Goal: Use online tool/utility: Utilize a website feature to perform a specific function

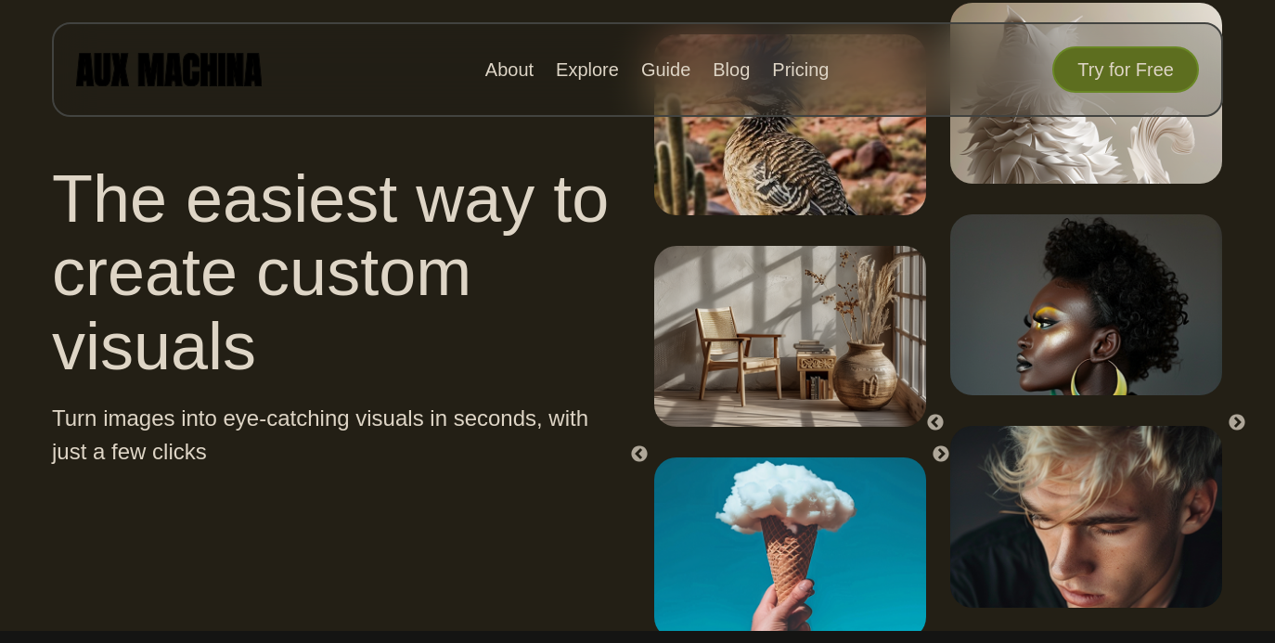
scroll to position [431, 0]
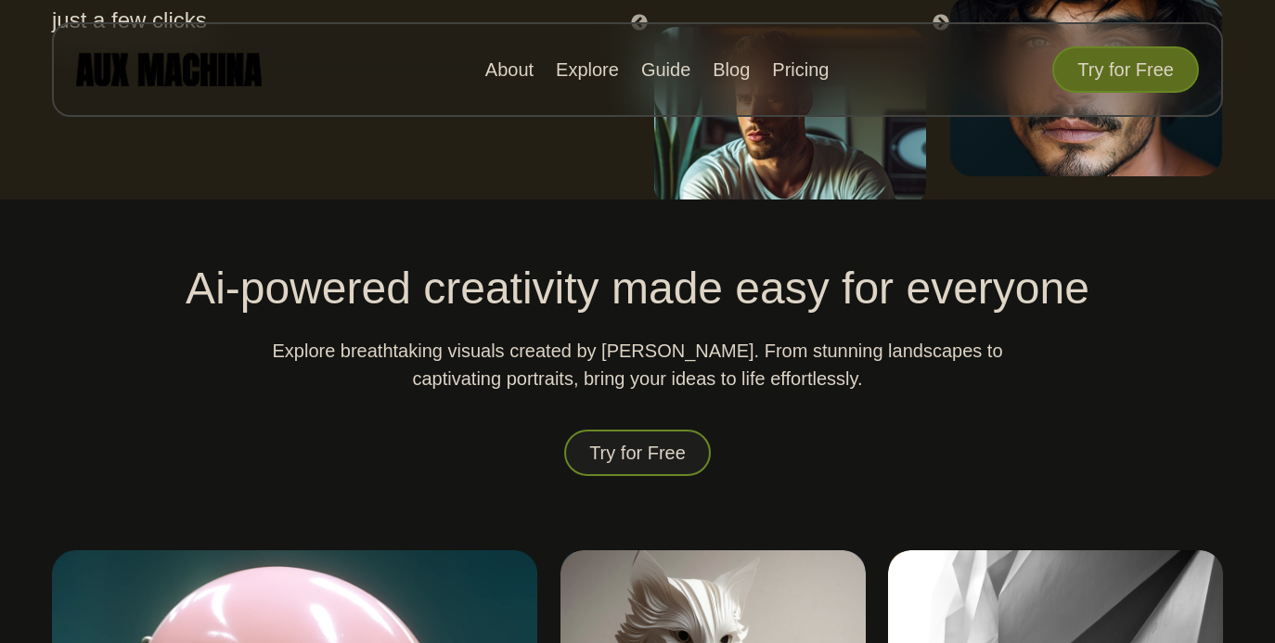
click at [648, 457] on button "Try for Free" at bounding box center [637, 453] width 147 height 48
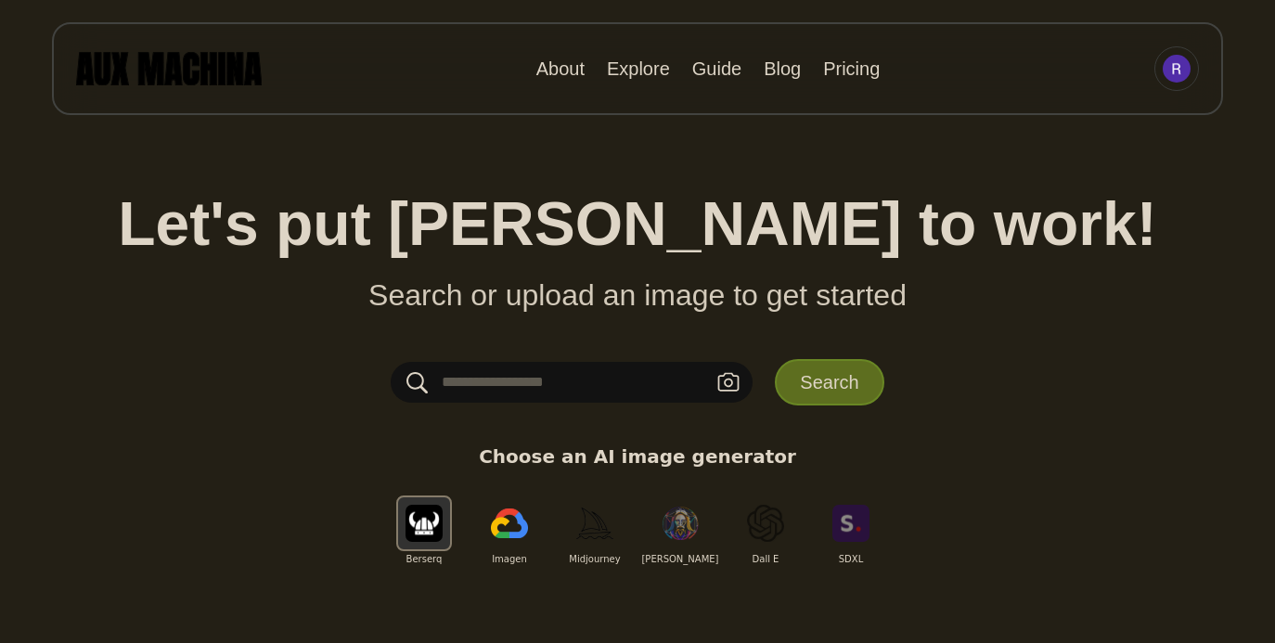
scroll to position [7, 0]
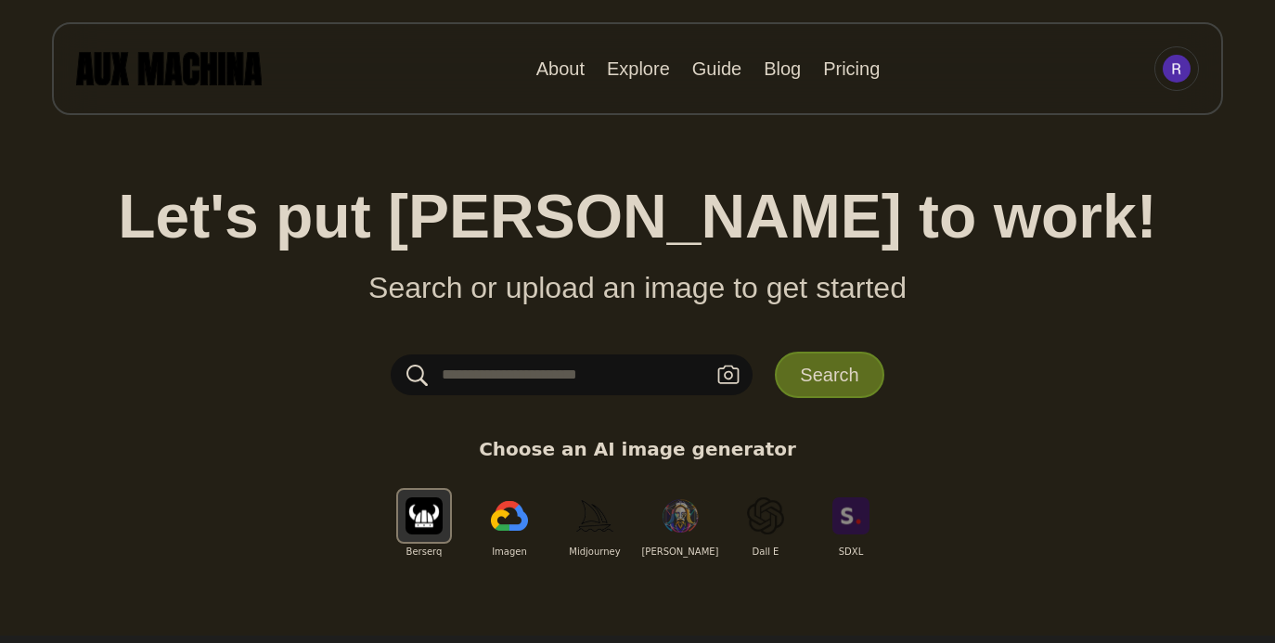
click at [619, 367] on input "text" at bounding box center [572, 374] width 362 height 41
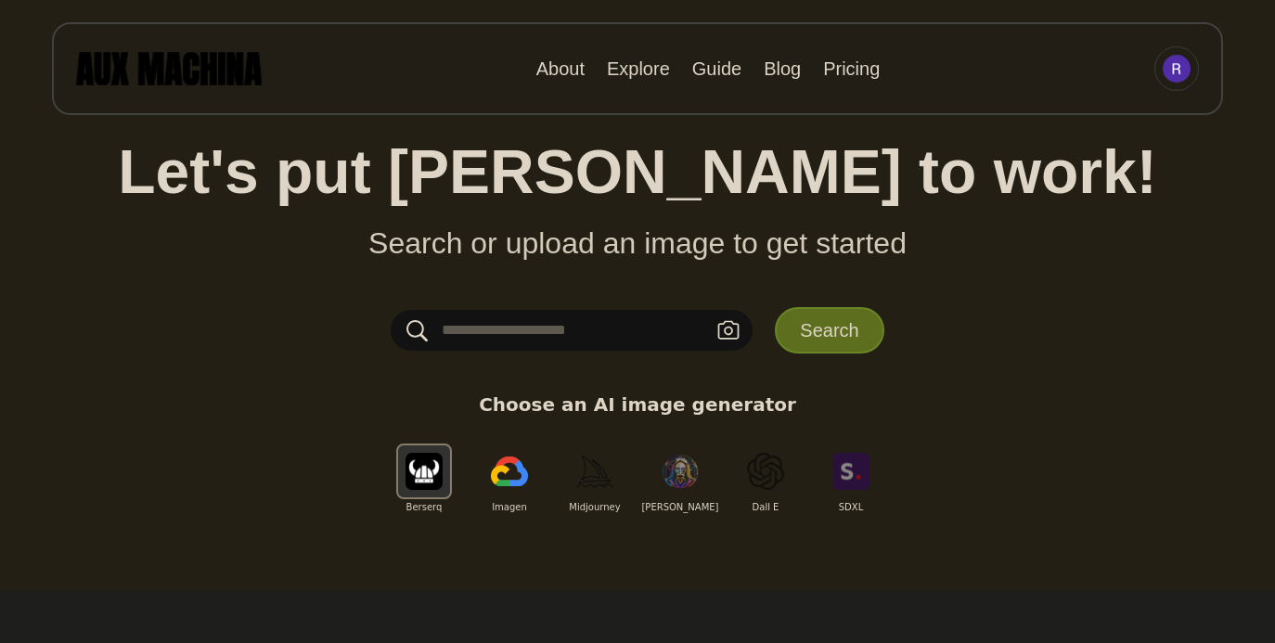
scroll to position [50, 0]
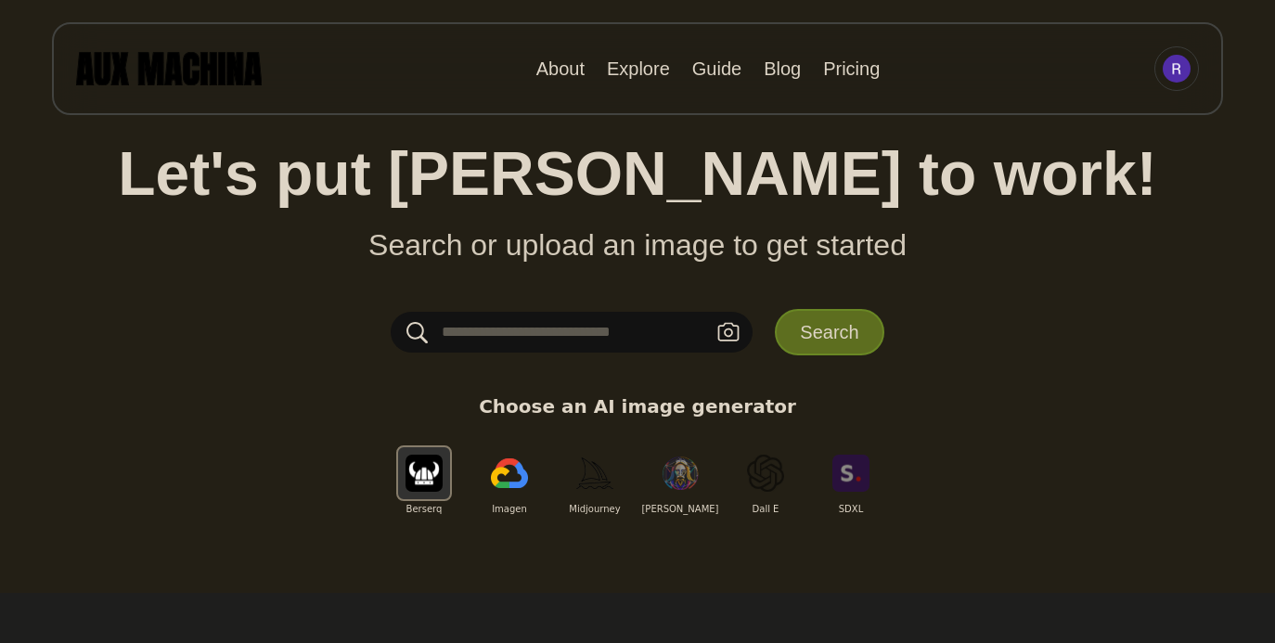
click at [598, 328] on input "text" at bounding box center [572, 332] width 362 height 41
type input "*"
click at [515, 329] on input "**********" at bounding box center [572, 332] width 362 height 41
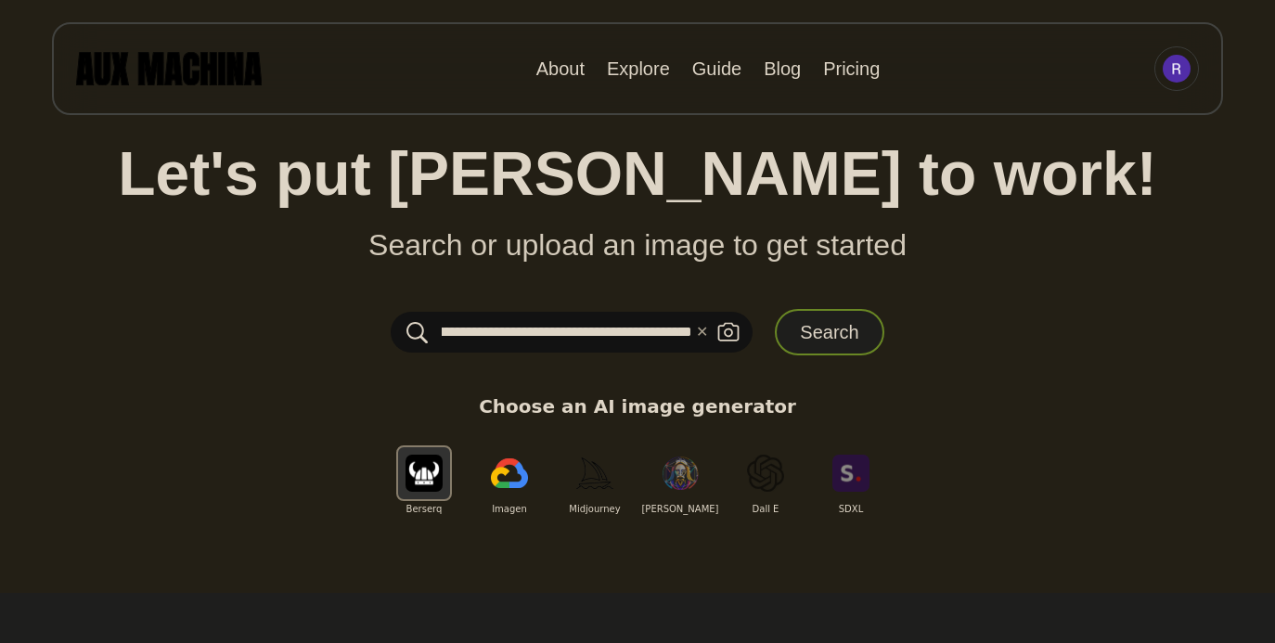
type input "**********"
click at [820, 331] on button "Search" at bounding box center [829, 332] width 109 height 46
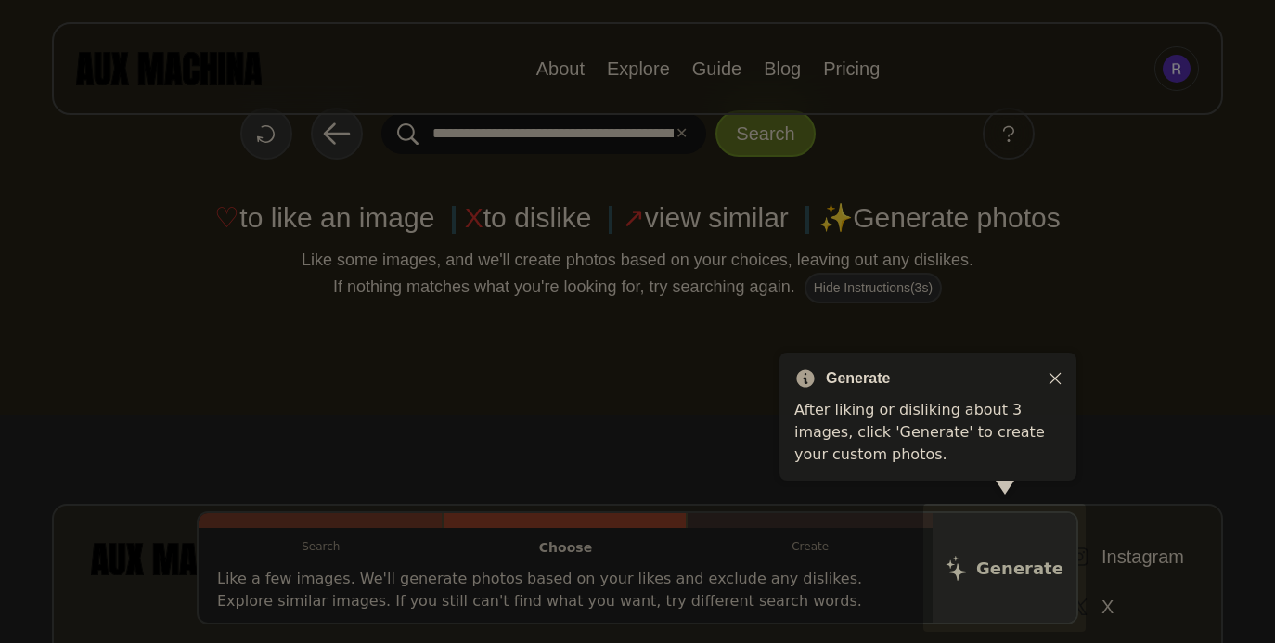
click at [586, 336] on div at bounding box center [637, 504] width 1275 height 1109
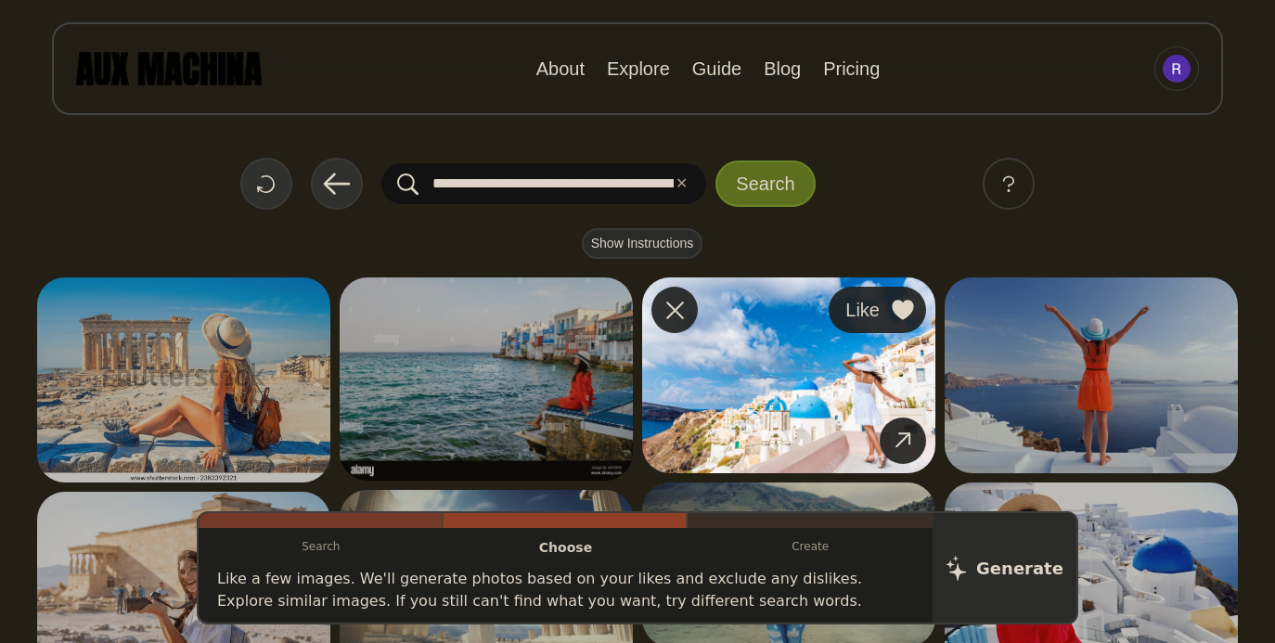
click at [915, 307] on div at bounding box center [903, 310] width 28 height 28
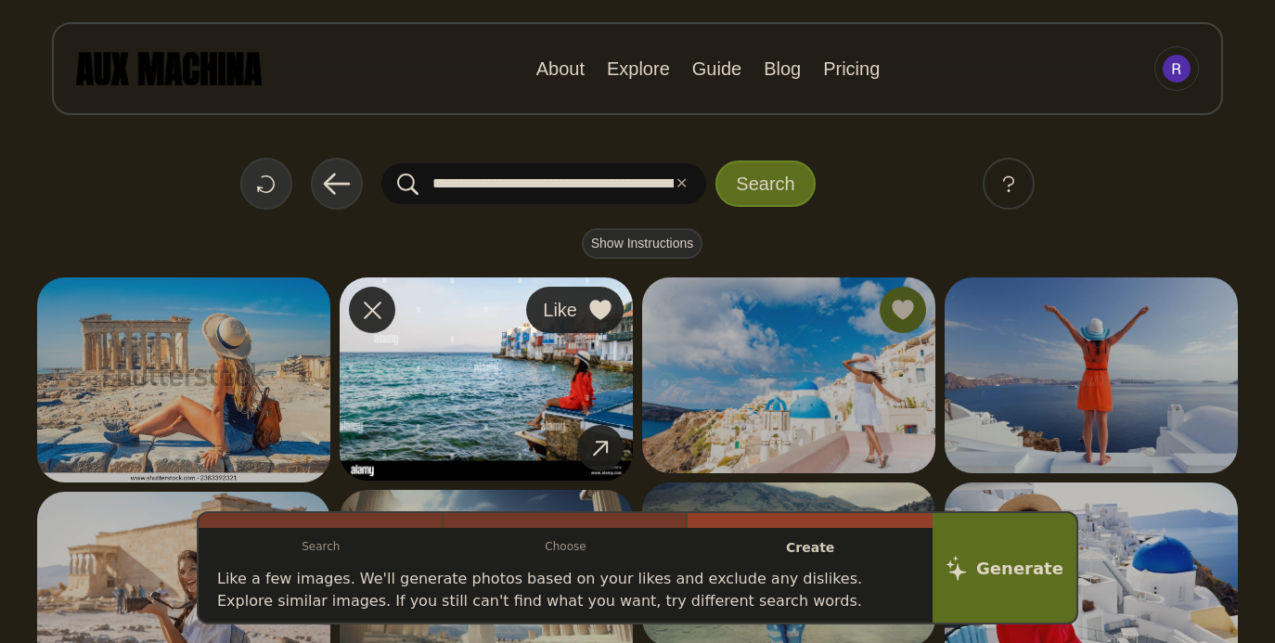
click at [611, 309] on icon at bounding box center [599, 310] width 21 height 20
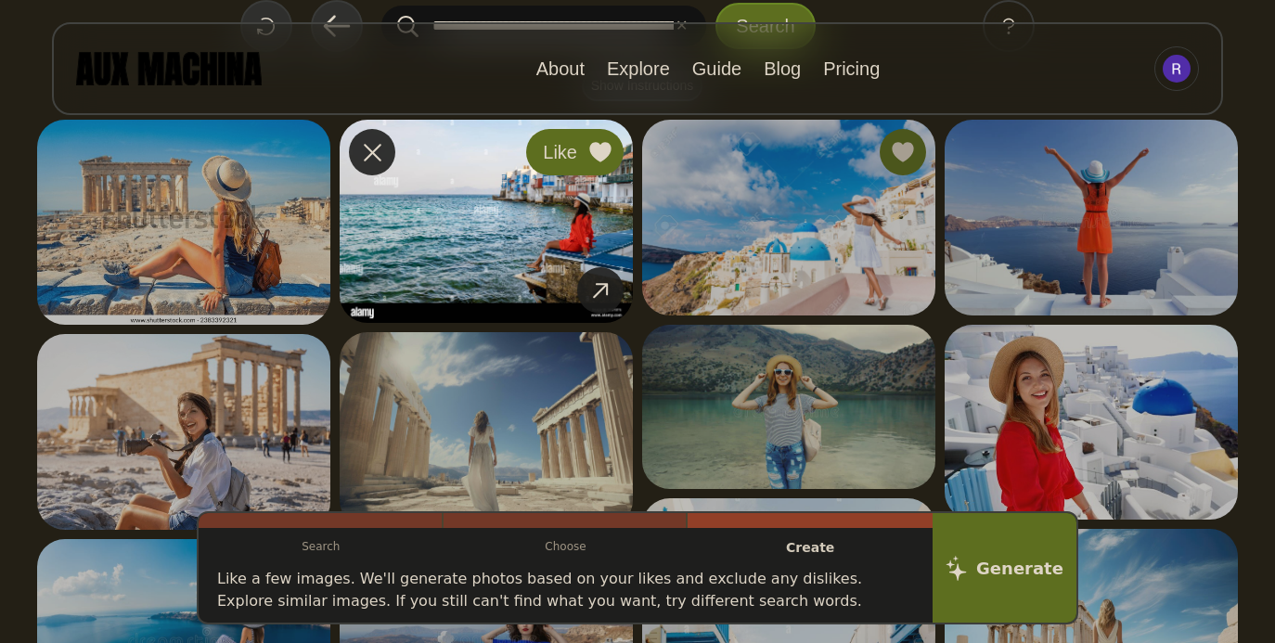
scroll to position [175, 0]
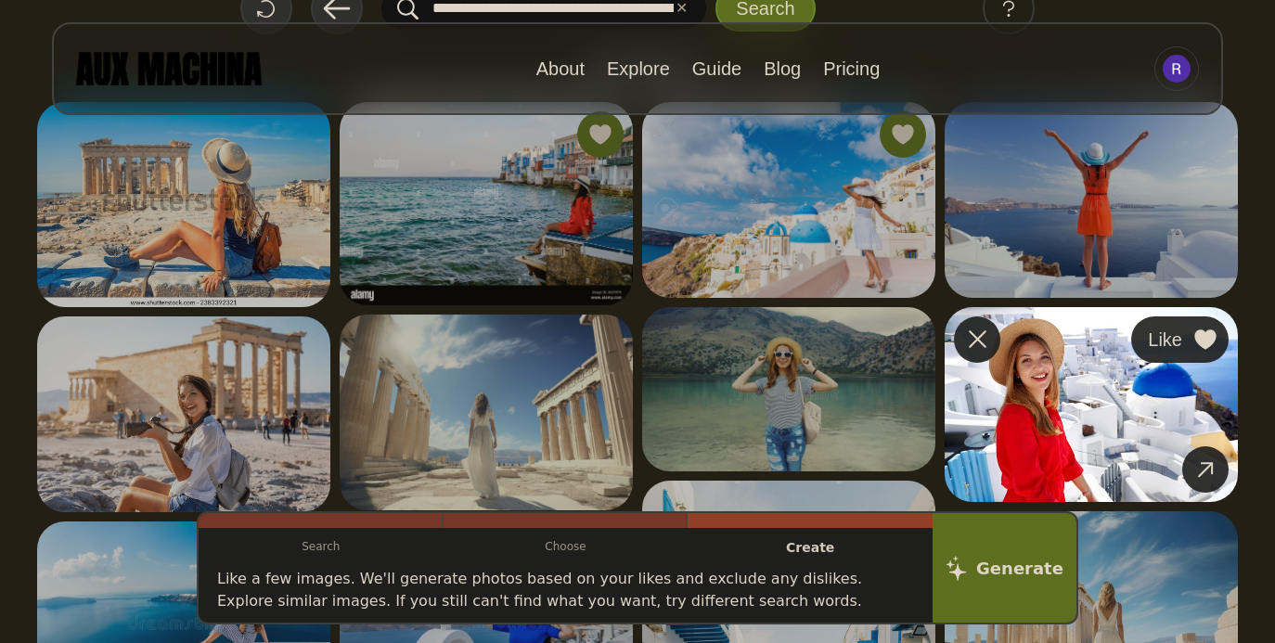
click at [1203, 339] on icon at bounding box center [1204, 339] width 21 height 20
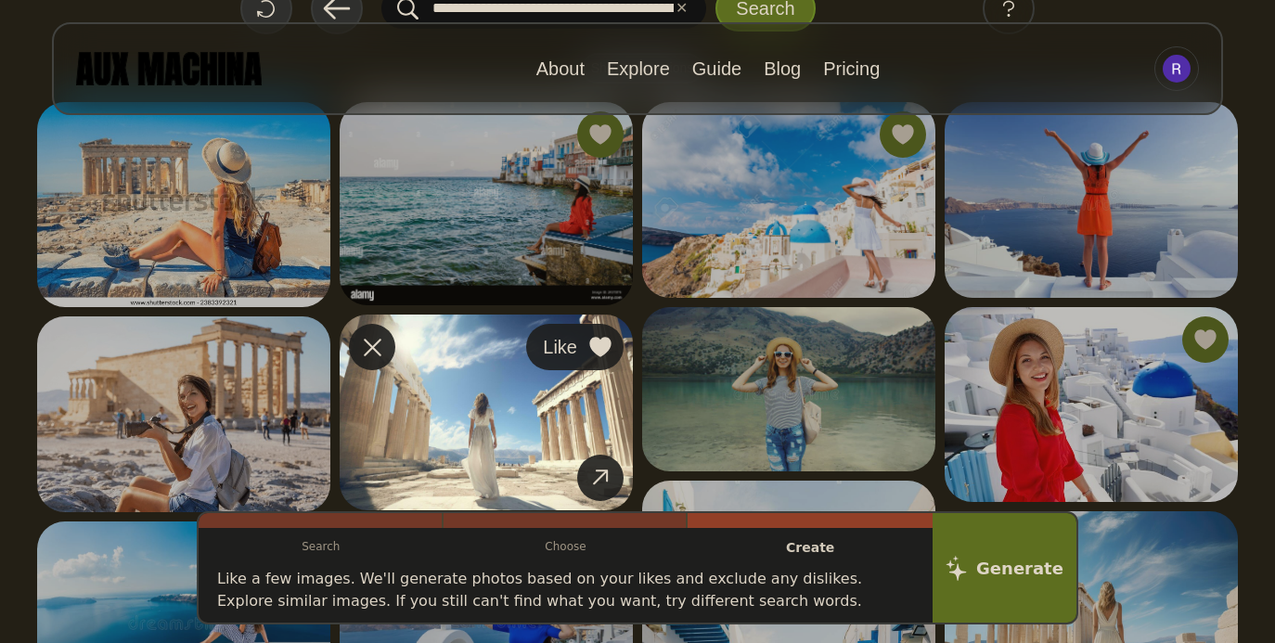
click at [598, 348] on icon at bounding box center [599, 347] width 21 height 20
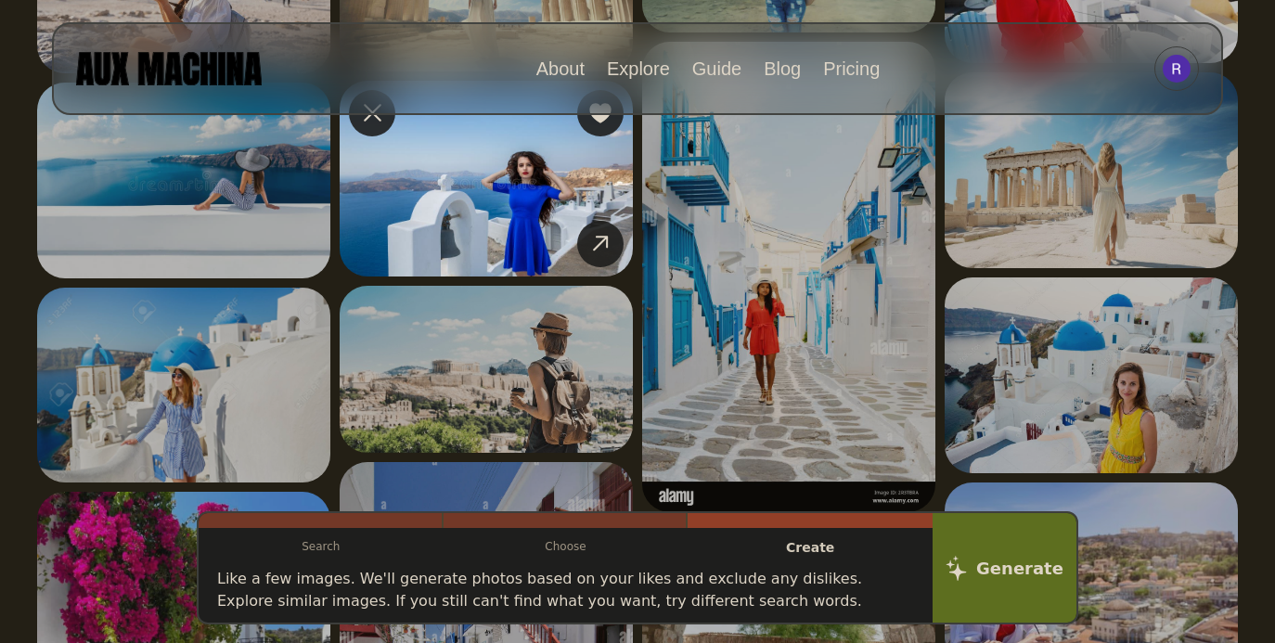
scroll to position [615, 0]
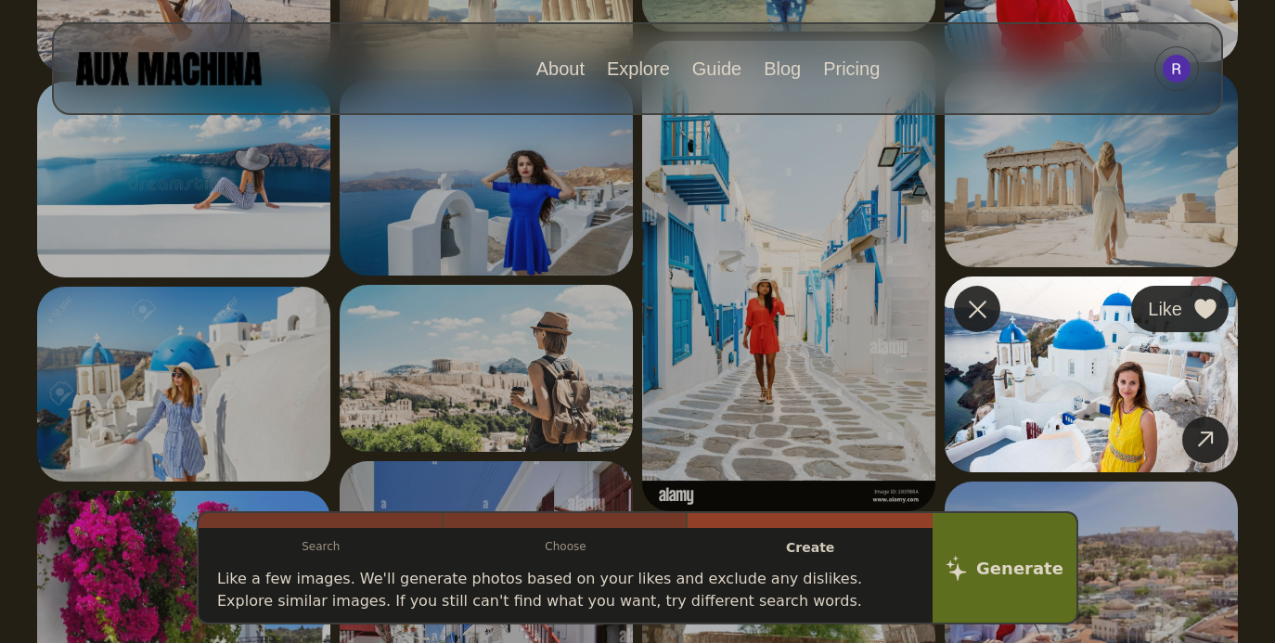
click at [1206, 316] on icon at bounding box center [1204, 309] width 21 height 20
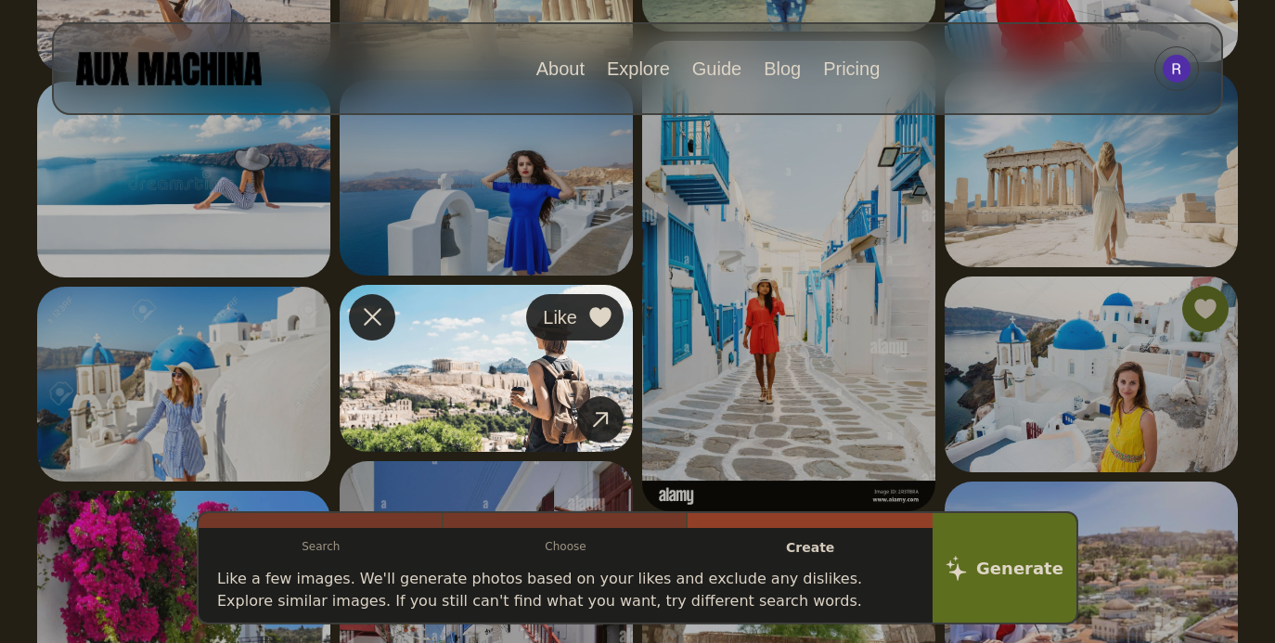
click at [599, 313] on icon at bounding box center [599, 317] width 21 height 20
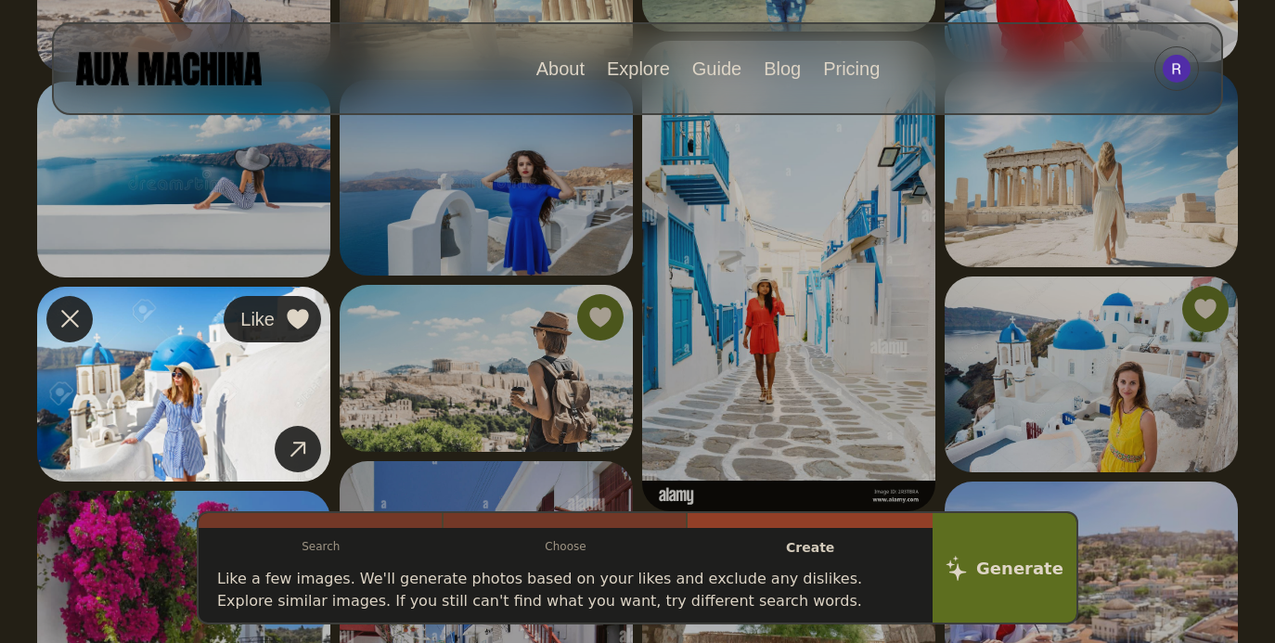
click at [292, 315] on icon at bounding box center [297, 319] width 21 height 20
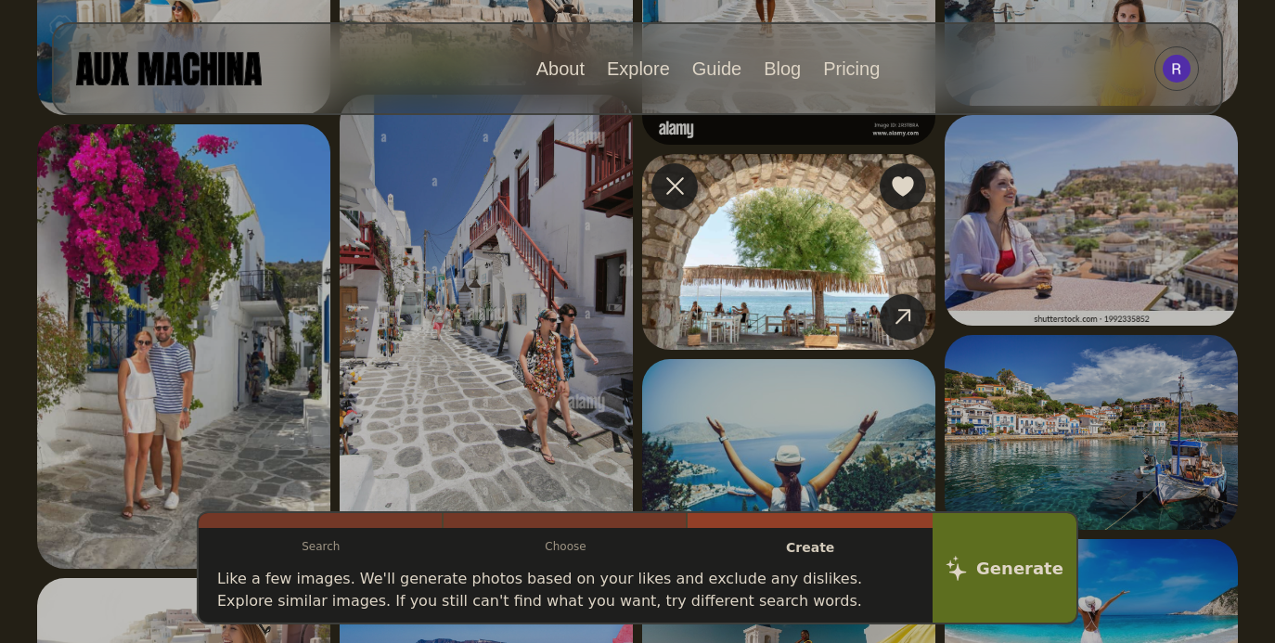
scroll to position [930, 0]
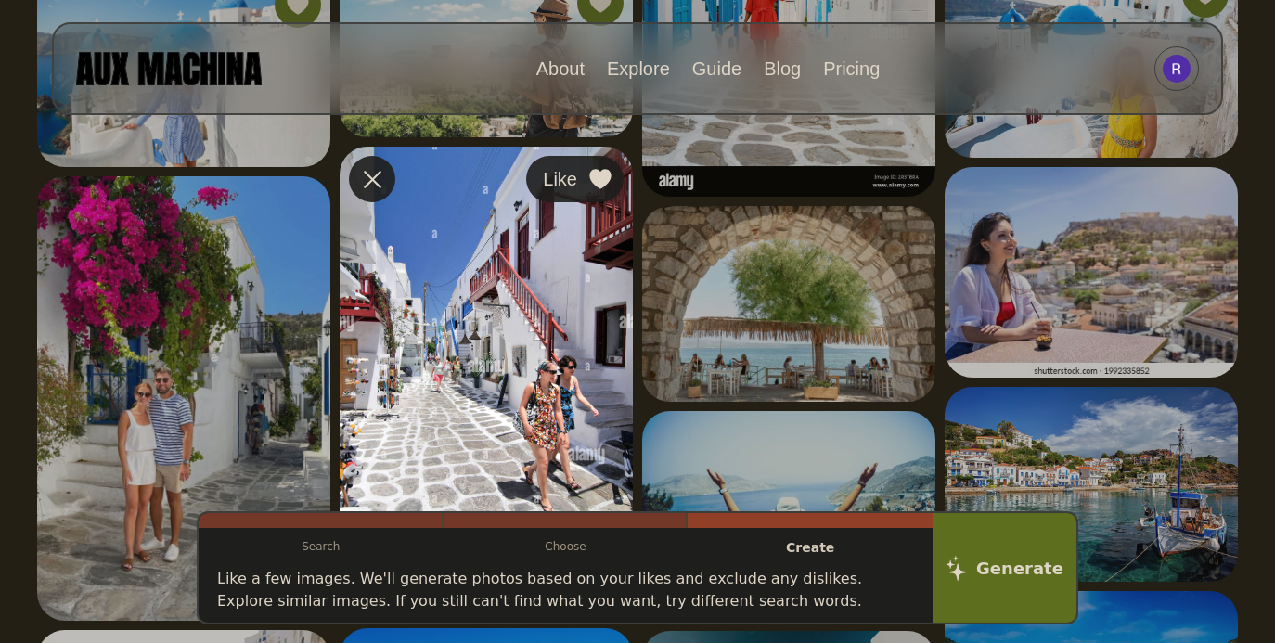
click at [602, 179] on icon at bounding box center [599, 180] width 21 height 20
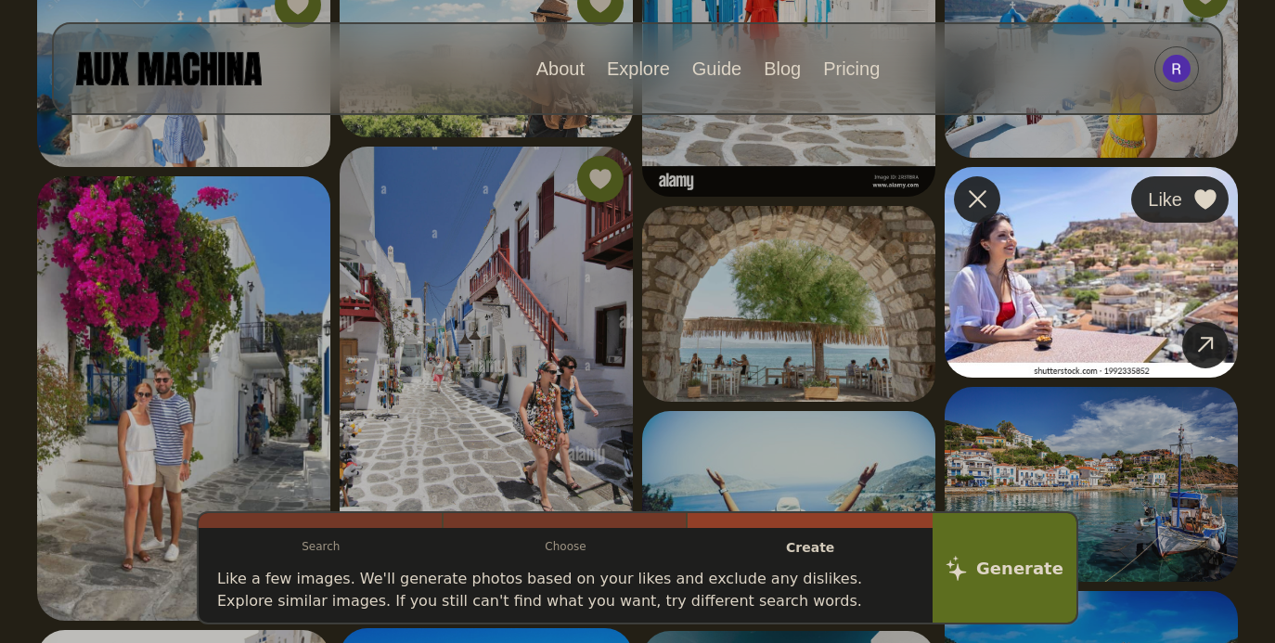
click at [1214, 197] on icon at bounding box center [1204, 199] width 21 height 20
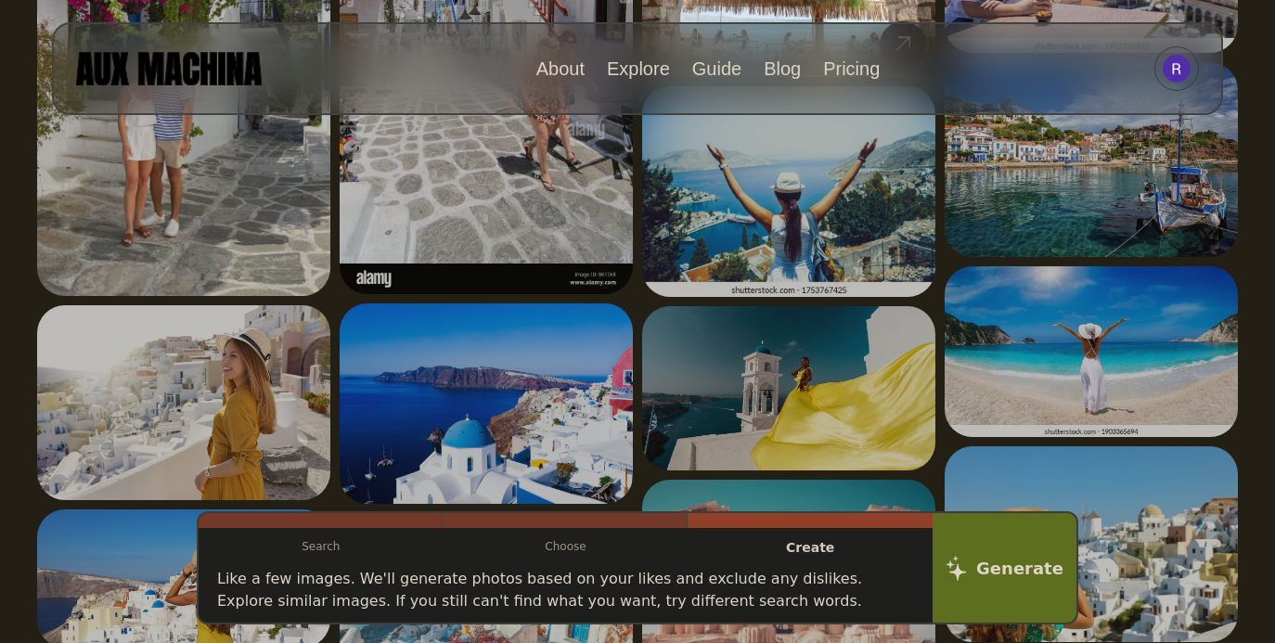
scroll to position [1255, 0]
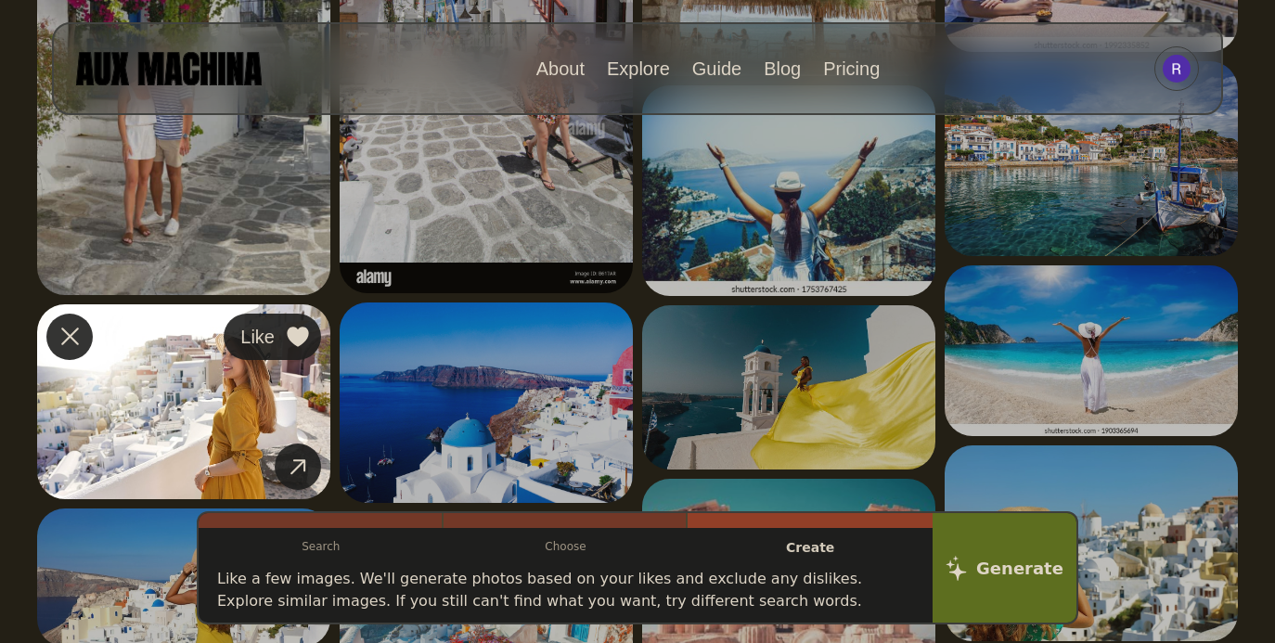
click at [307, 334] on icon at bounding box center [297, 337] width 21 height 20
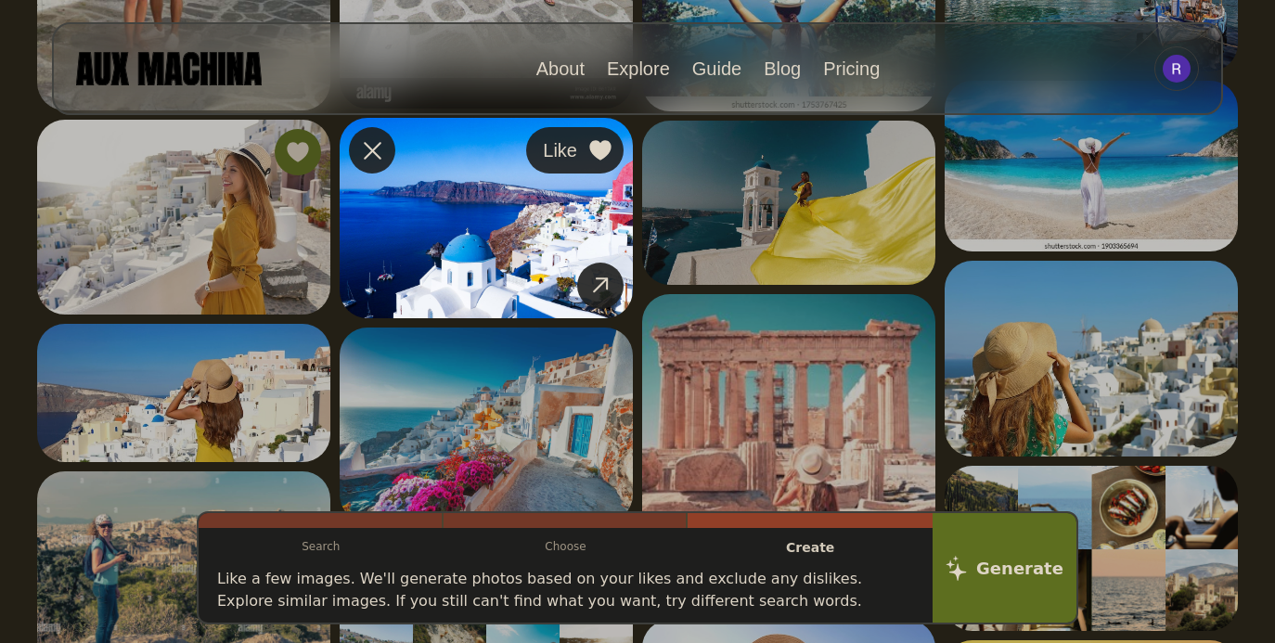
scroll to position [1443, 0]
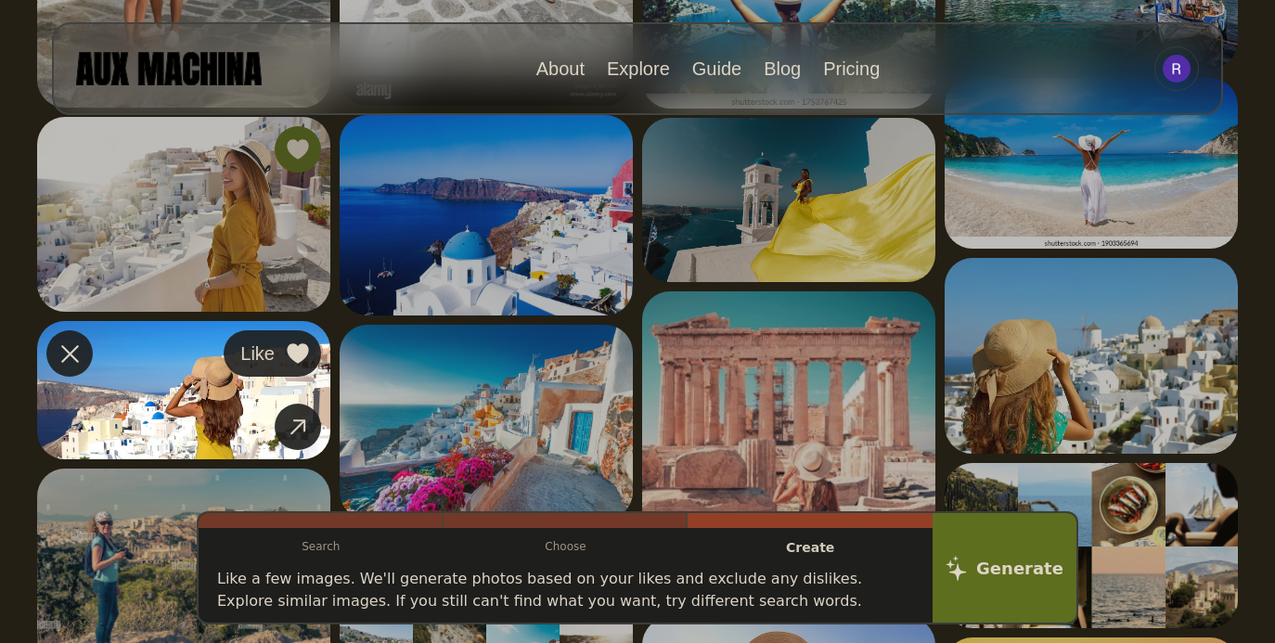
click at [303, 352] on icon at bounding box center [297, 354] width 21 height 20
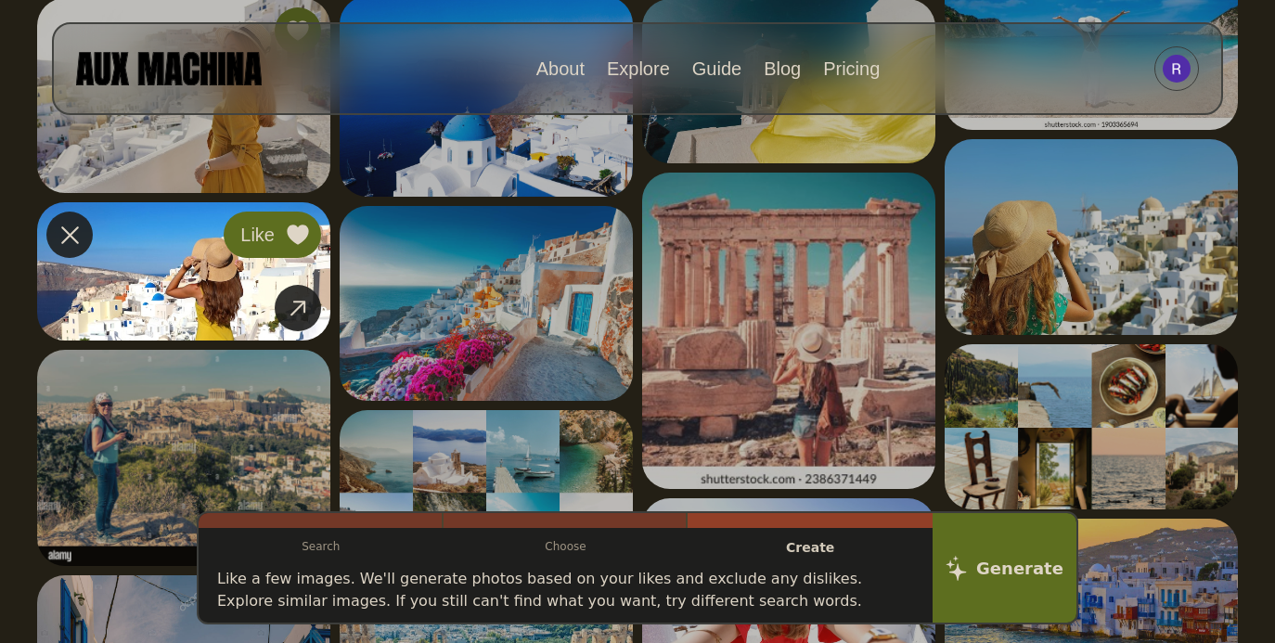
scroll to position [1572, 0]
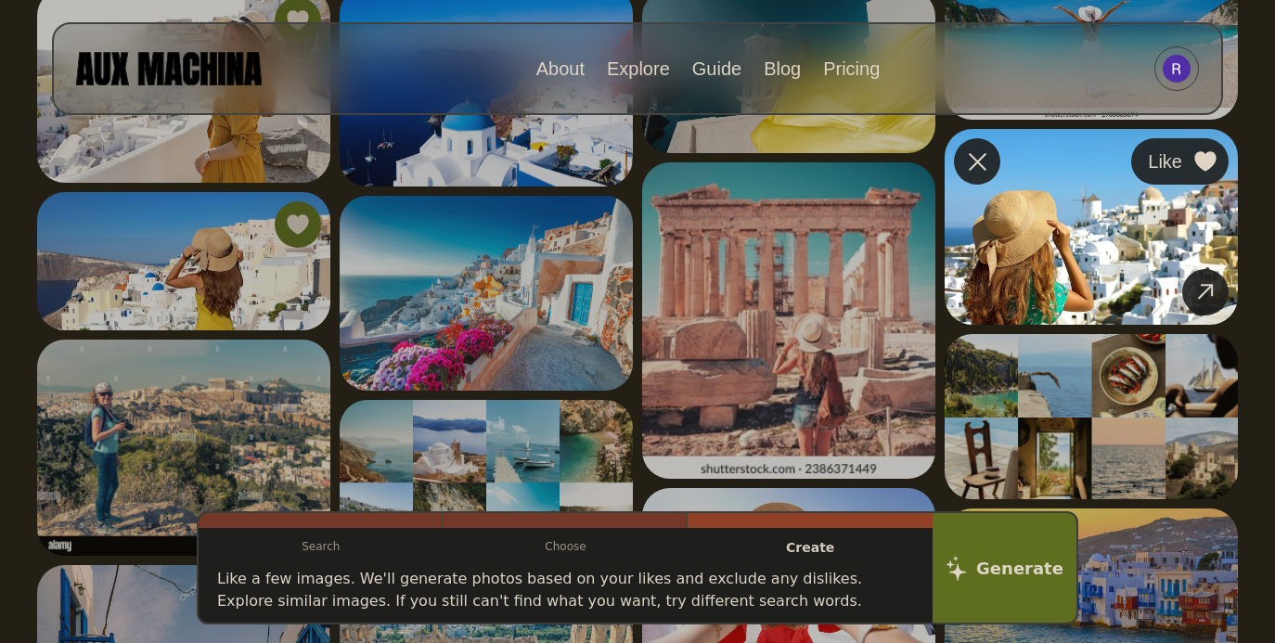
click at [1198, 160] on icon at bounding box center [1204, 161] width 21 height 20
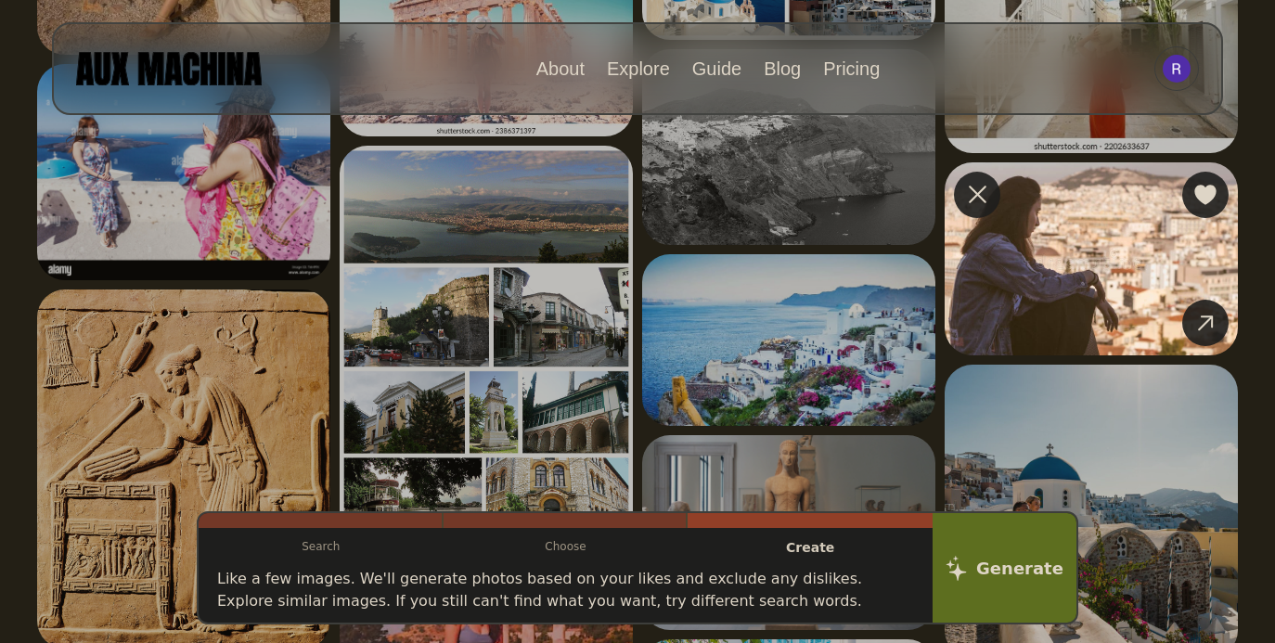
scroll to position [2923, 0]
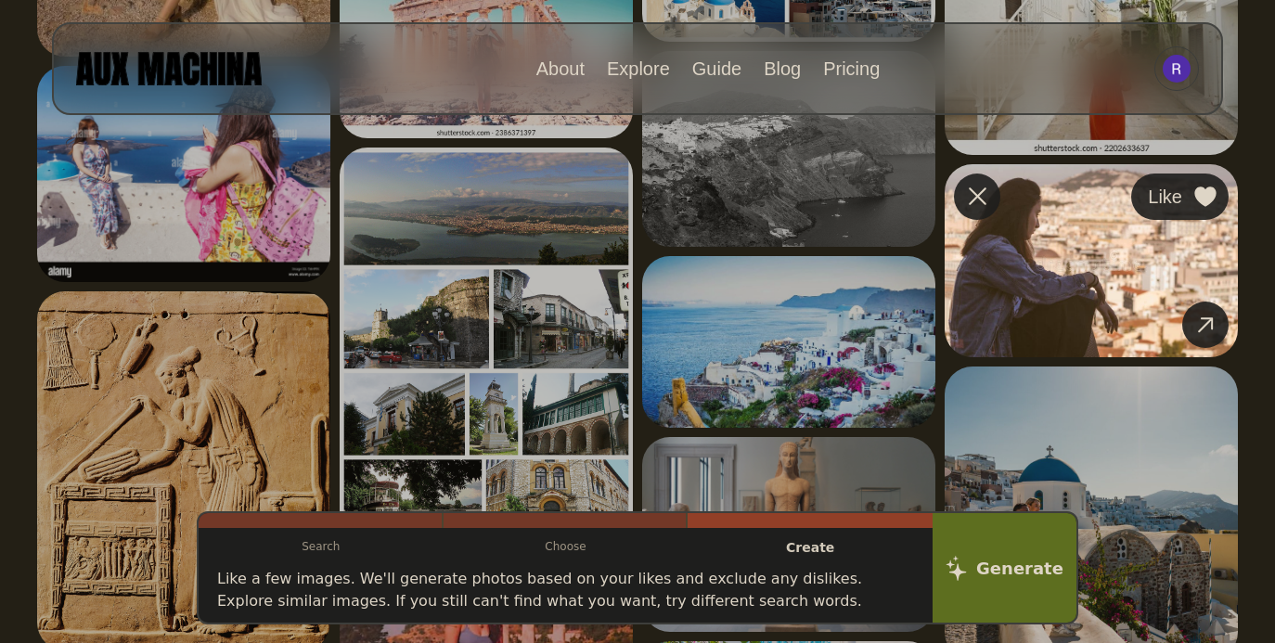
click at [1205, 194] on icon at bounding box center [1204, 197] width 21 height 20
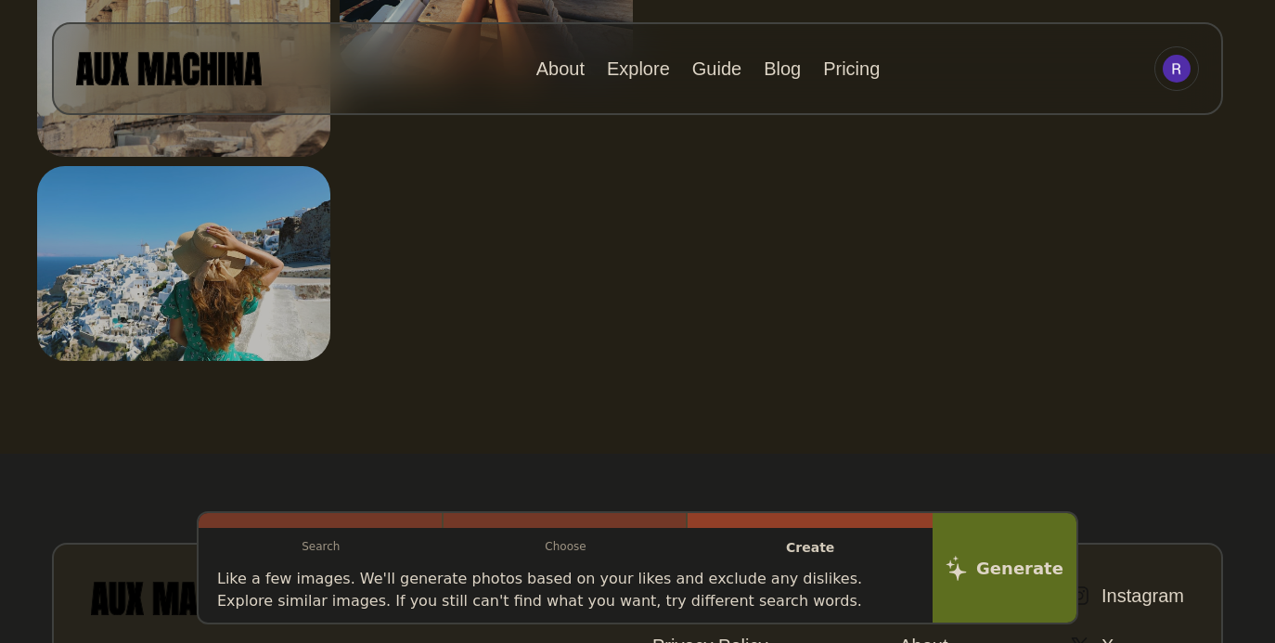
scroll to position [4134, 0]
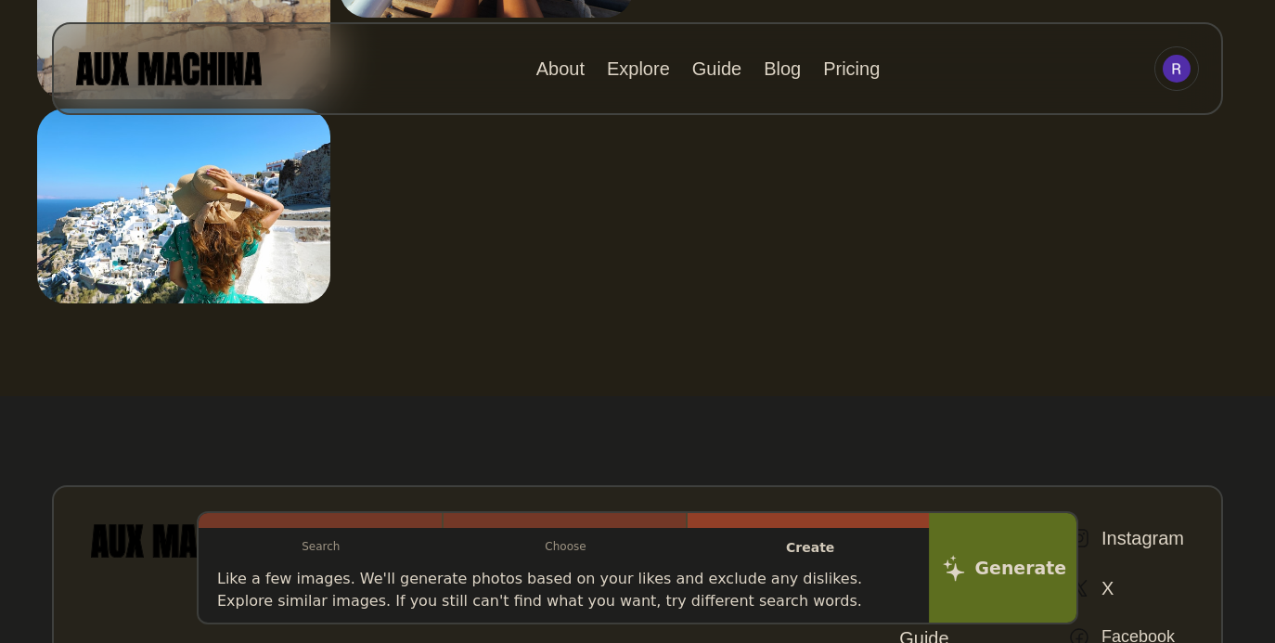
click at [964, 560] on icon at bounding box center [954, 568] width 22 height 26
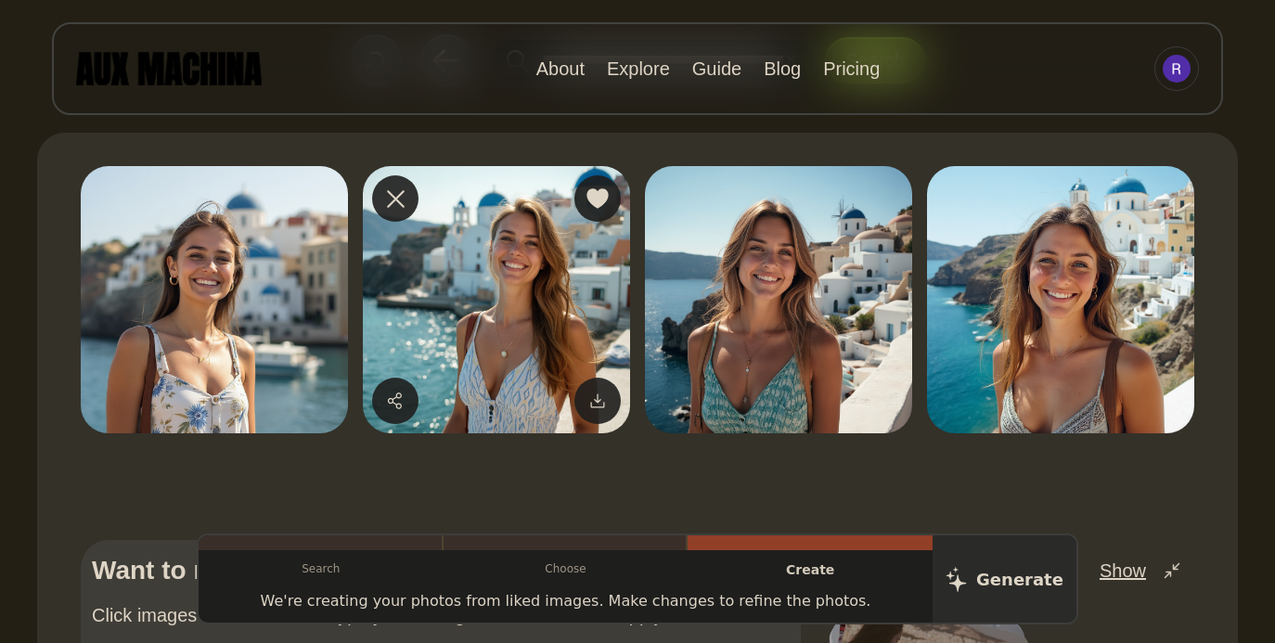
scroll to position [112, 0]
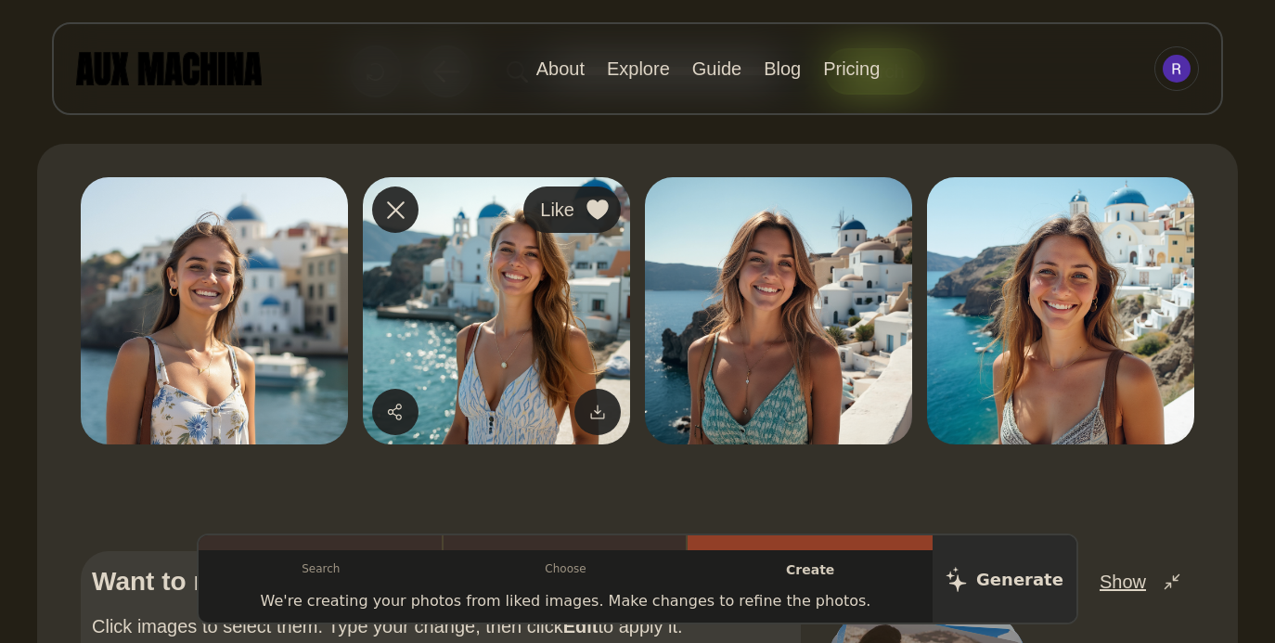
click at [598, 211] on icon at bounding box center [596, 210] width 21 height 20
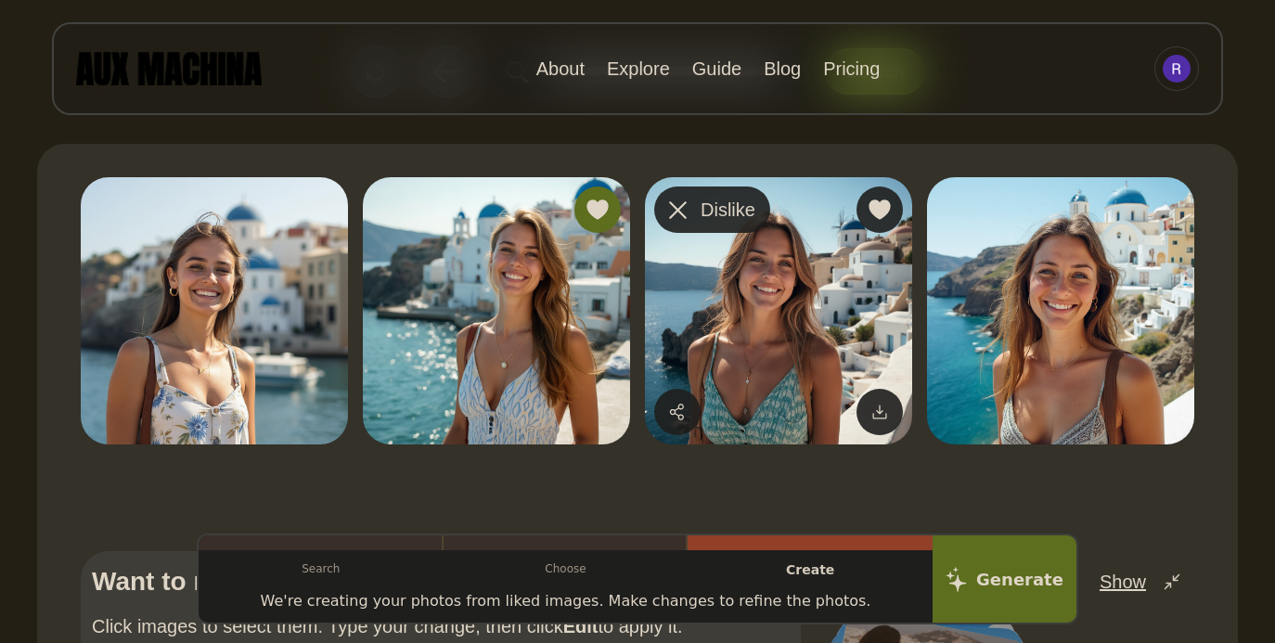
click at [678, 206] on icon at bounding box center [678, 210] width 18 height 18
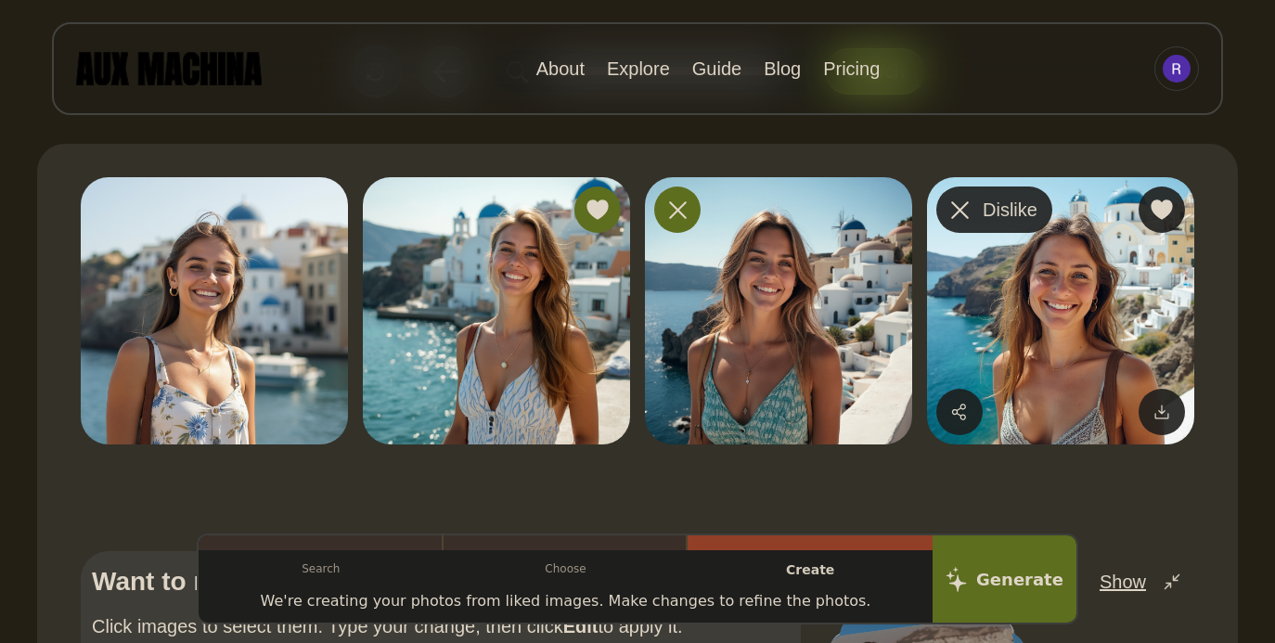
click at [960, 212] on icon at bounding box center [960, 210] width 18 height 18
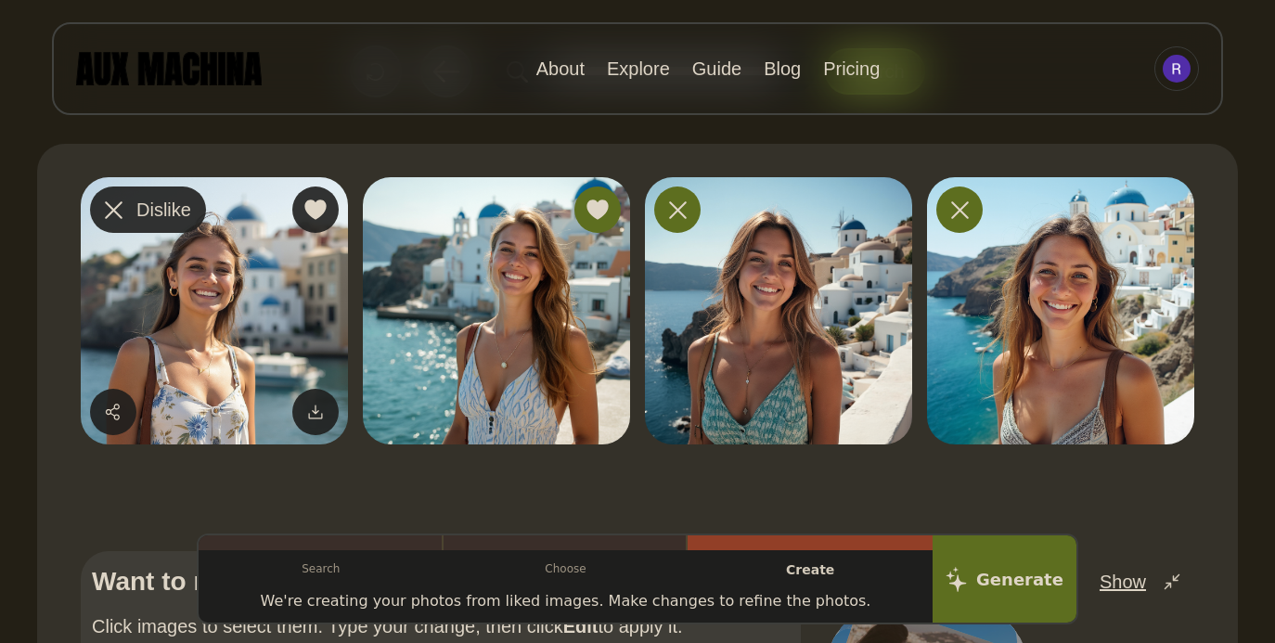
click at [102, 202] on div at bounding box center [113, 210] width 28 height 28
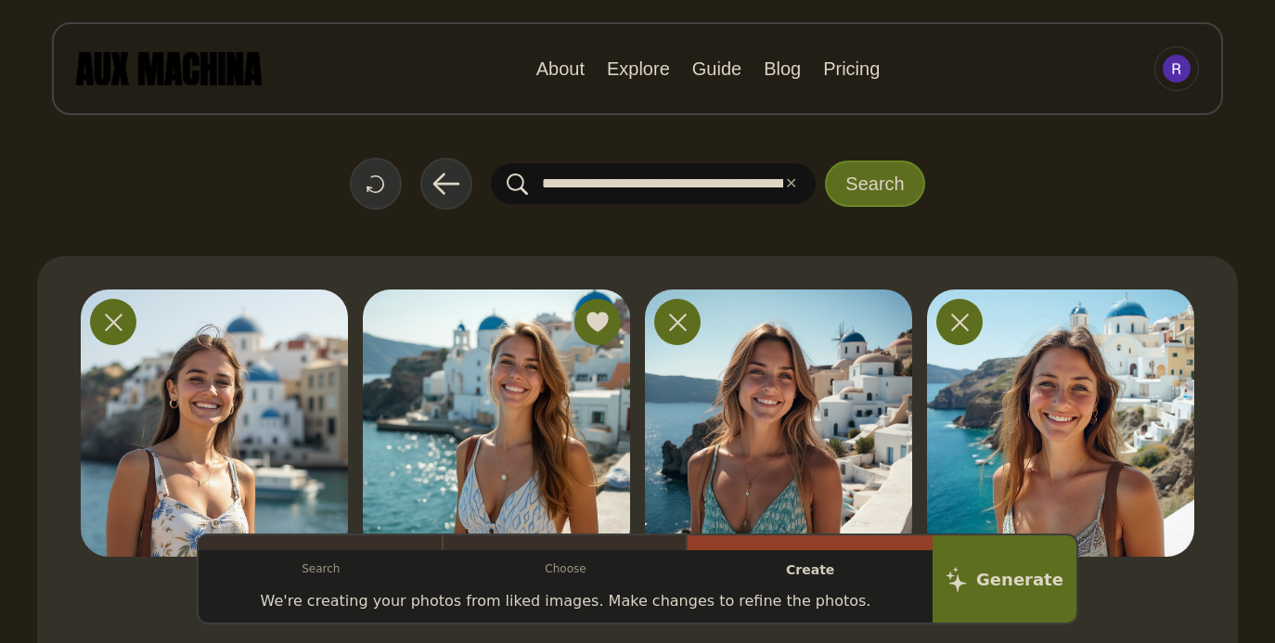
scroll to position [0, 518]
drag, startPoint x: 670, startPoint y: 176, endPoint x: 937, endPoint y: 176, distance: 267.2
click at [938, 176] on div "**********" at bounding box center [637, 184] width 1201 height 52
click at [677, 179] on input "**********" at bounding box center [653, 183] width 325 height 41
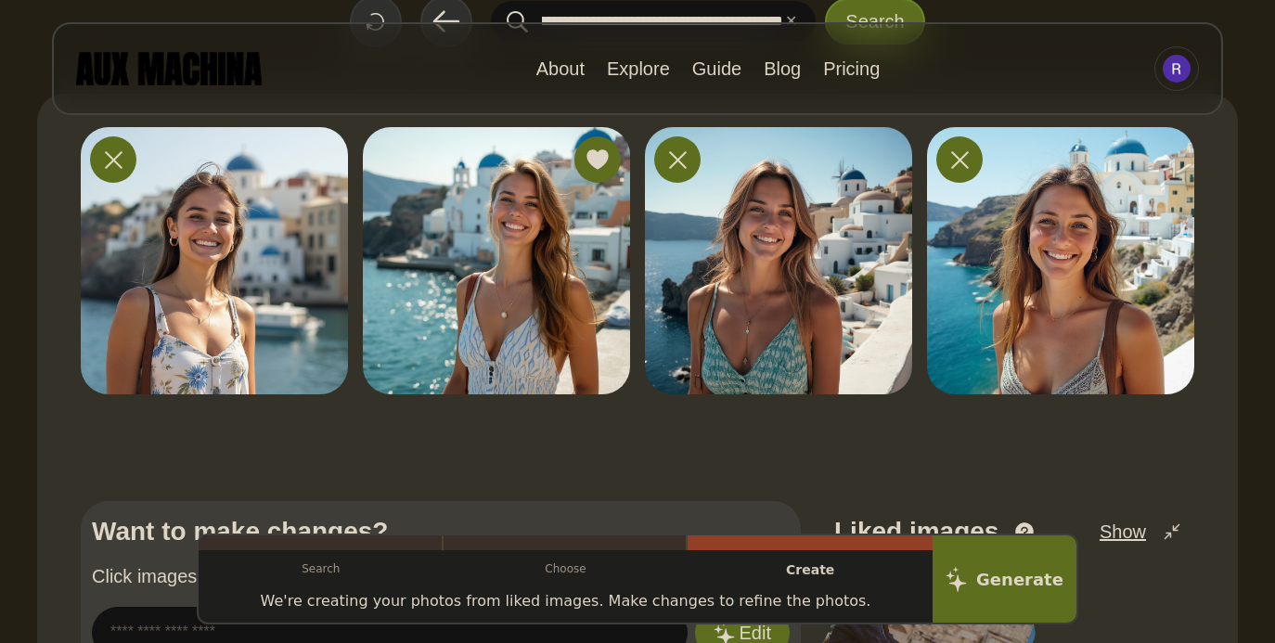
scroll to position [169, 0]
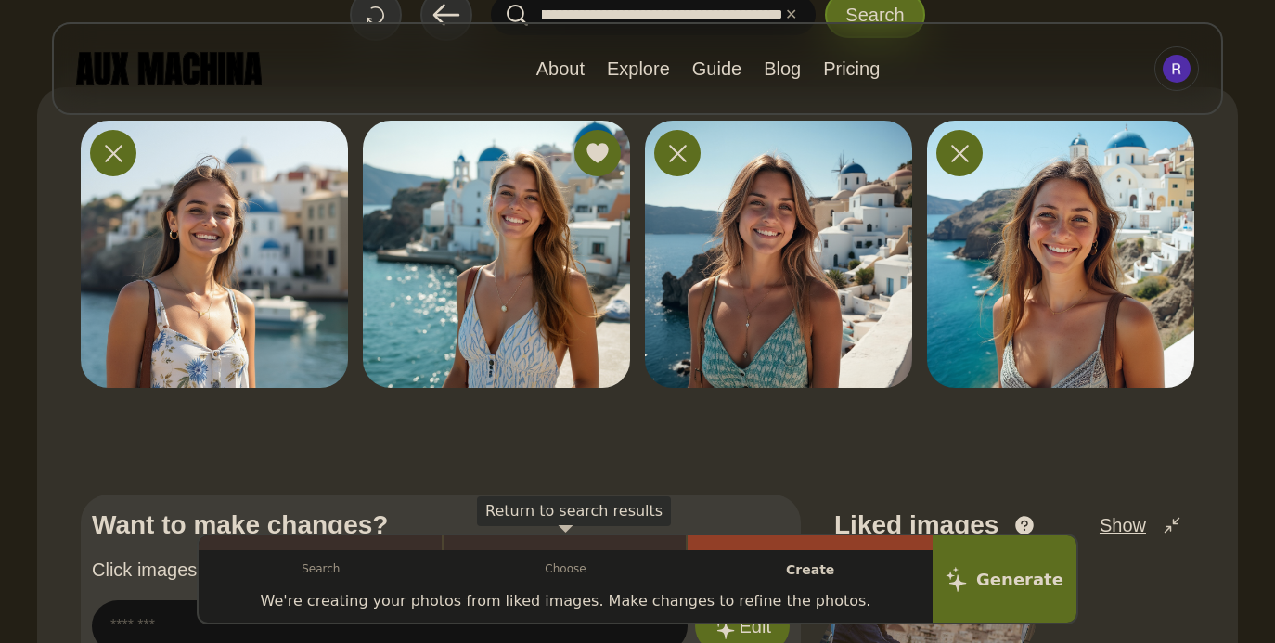
click at [603, 555] on p "Choose" at bounding box center [566, 568] width 245 height 37
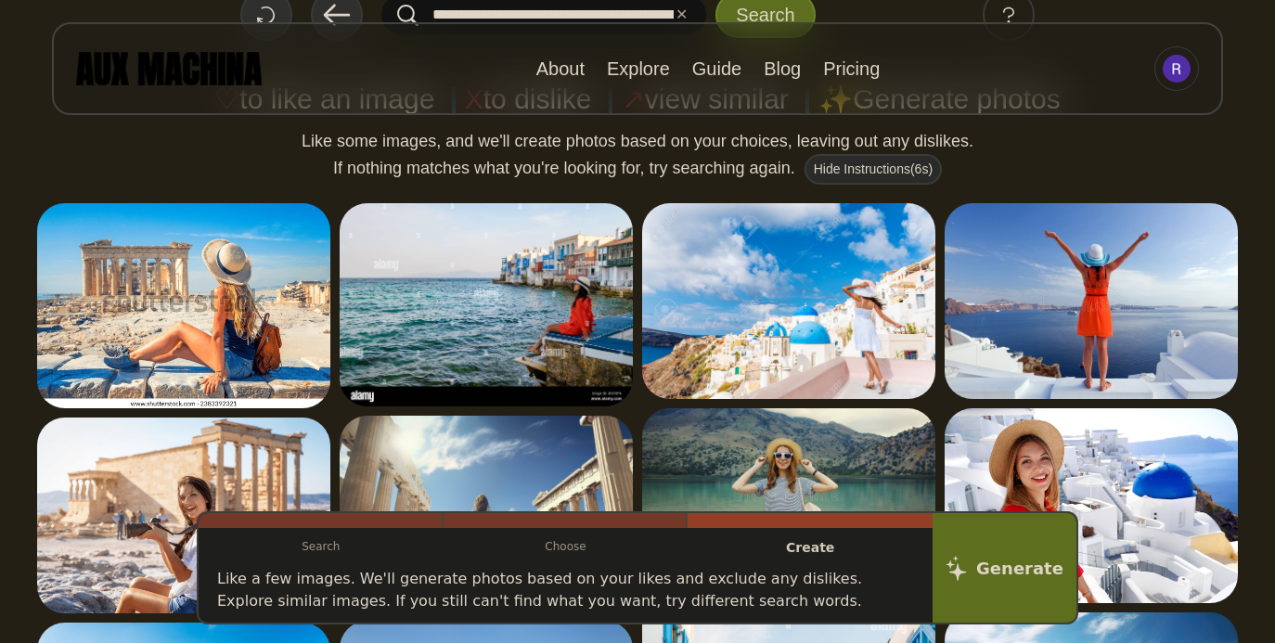
click at [824, 552] on p "Create" at bounding box center [810, 548] width 245 height 40
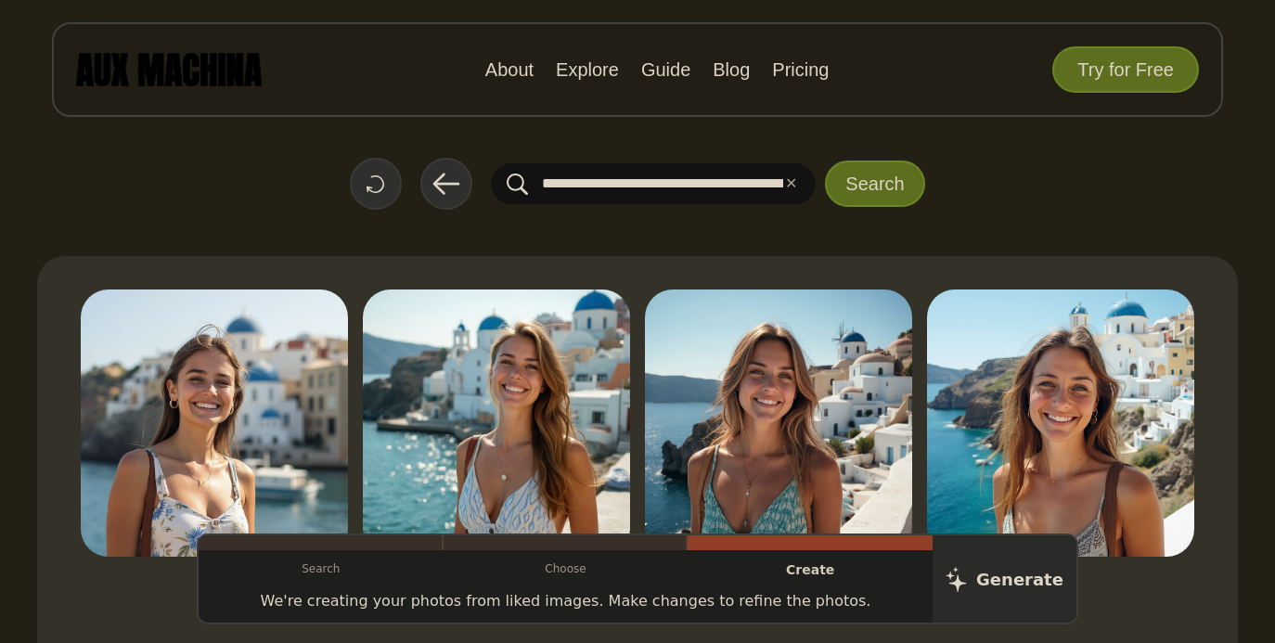
scroll to position [169, 0]
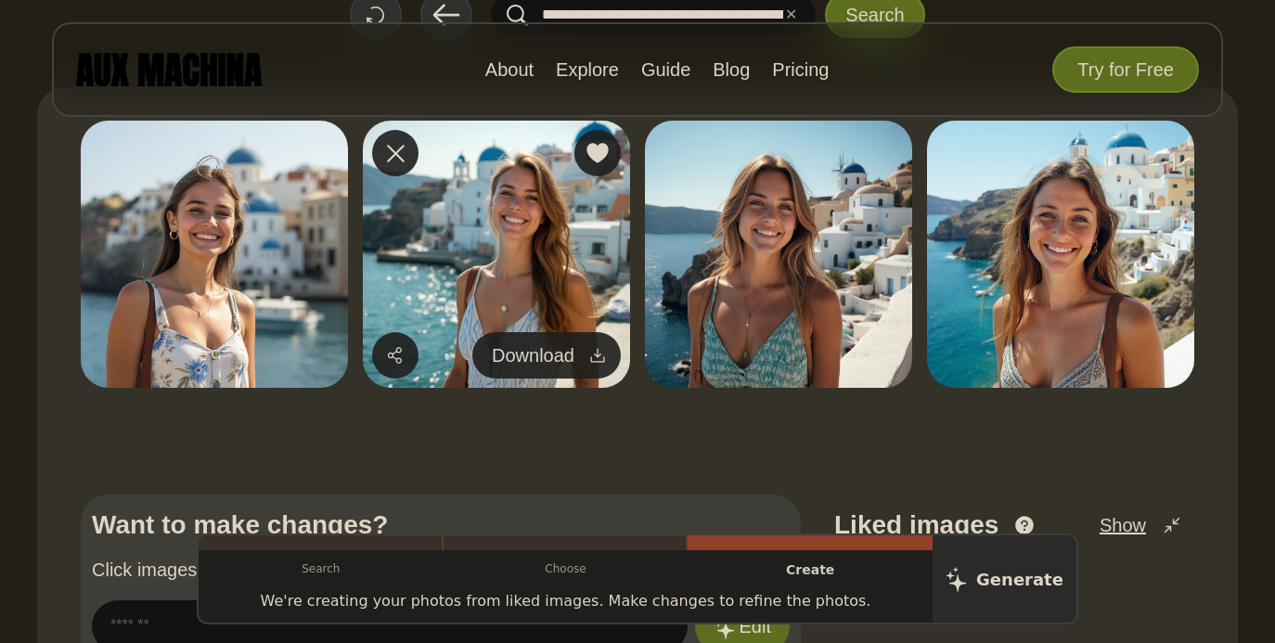
click at [593, 355] on icon at bounding box center [597, 355] width 19 height 19
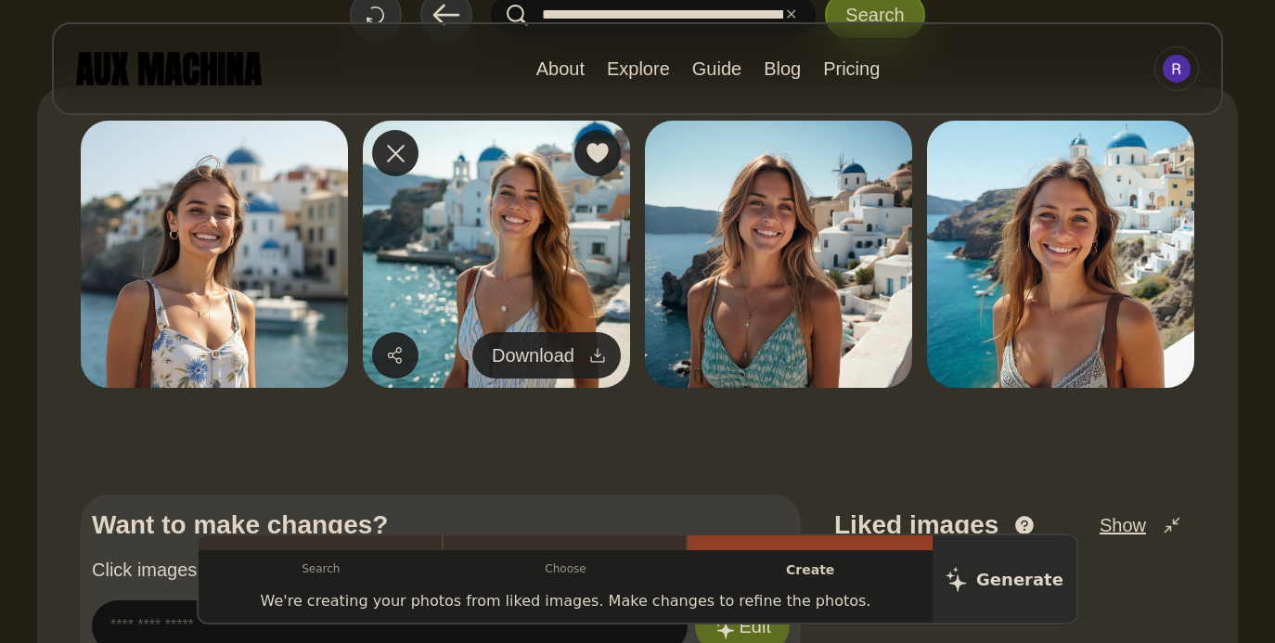
click at [547, 354] on span "Download" at bounding box center [533, 355] width 83 height 28
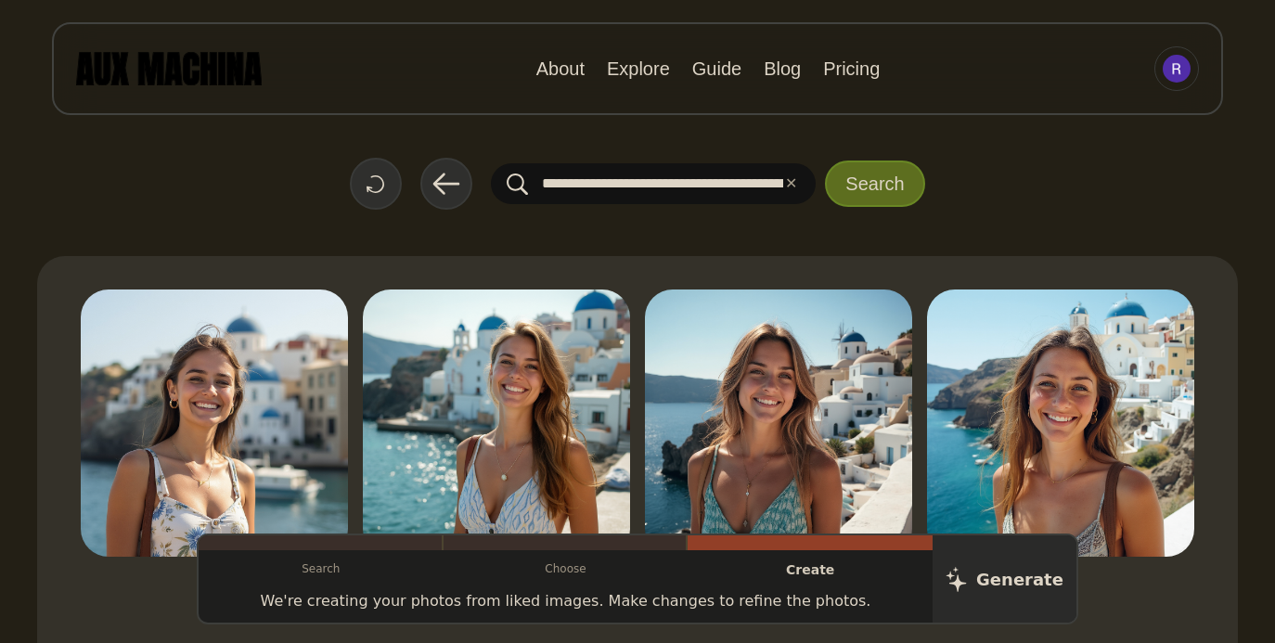
click at [405, 233] on div "**********" at bounding box center [637, 510] width 1201 height 1021
click at [695, 182] on input "**********" at bounding box center [653, 183] width 325 height 41
drag, startPoint x: 696, startPoint y: 188, endPoint x: 904, endPoint y: 188, distance: 207.9
click at [904, 188] on form "**********" at bounding box center [707, 184] width 433 height 46
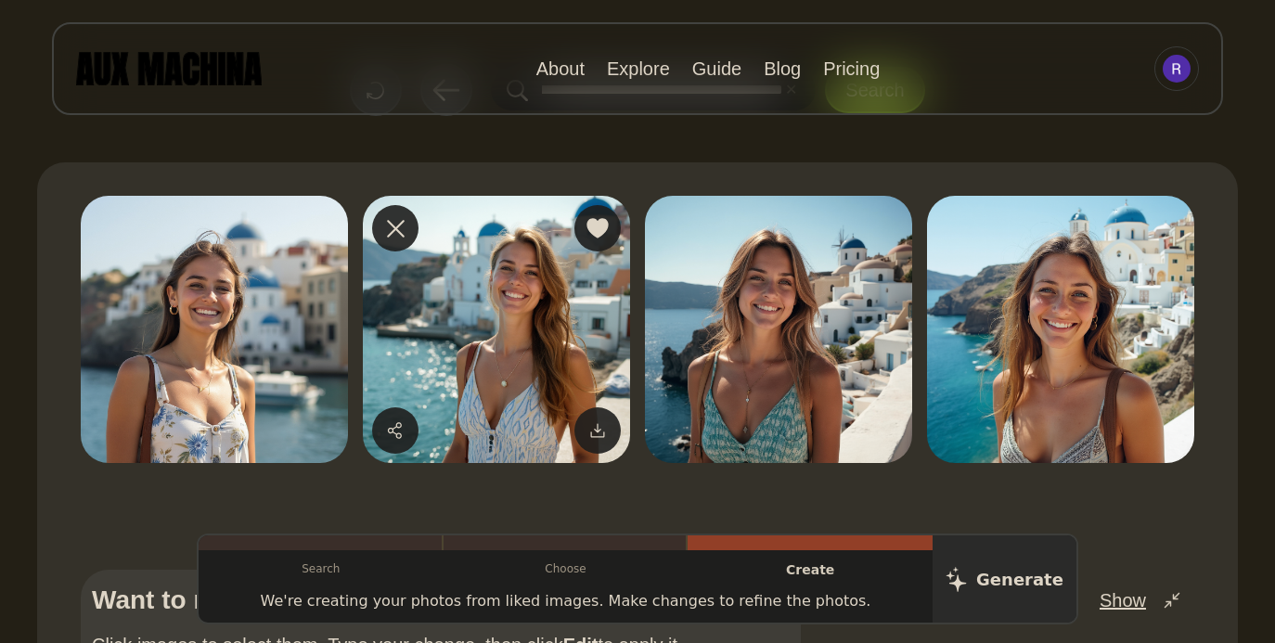
scroll to position [98, 0]
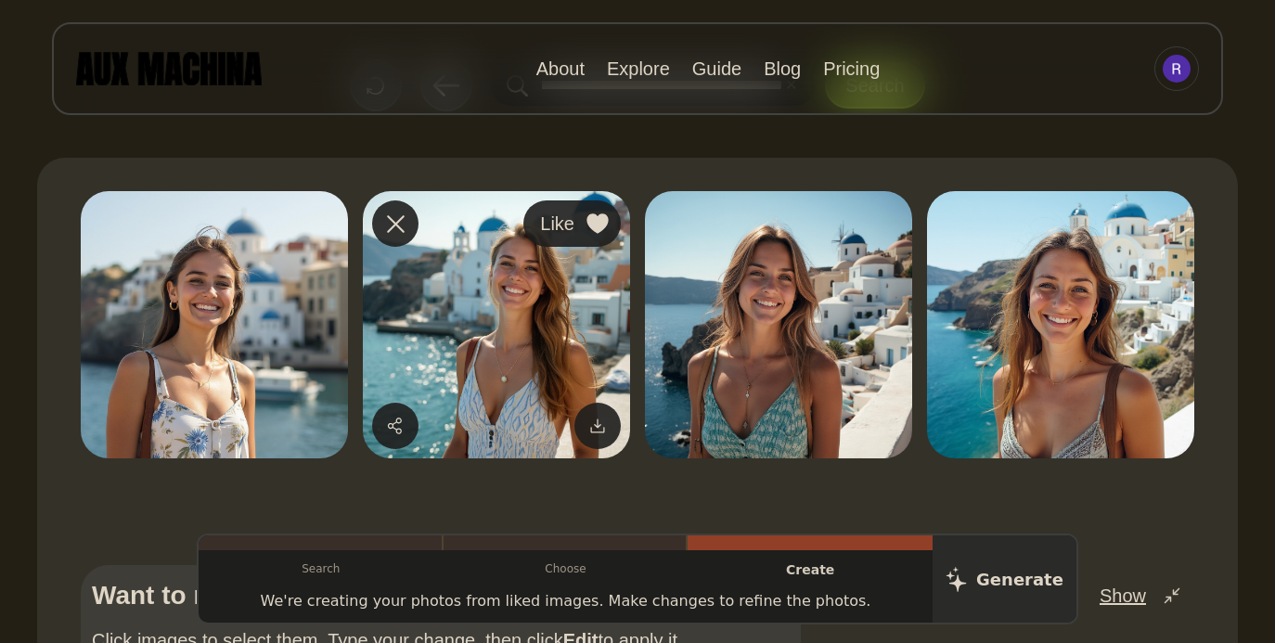
click at [601, 221] on icon at bounding box center [596, 223] width 21 height 20
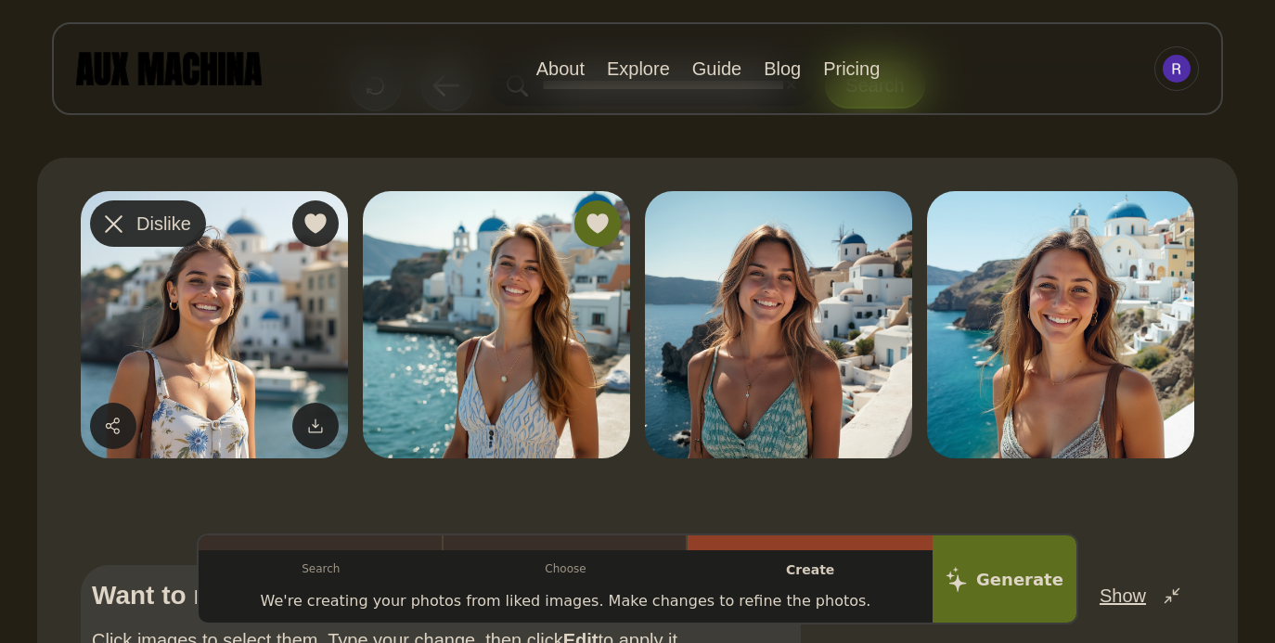
click at [119, 231] on icon at bounding box center [114, 224] width 18 height 18
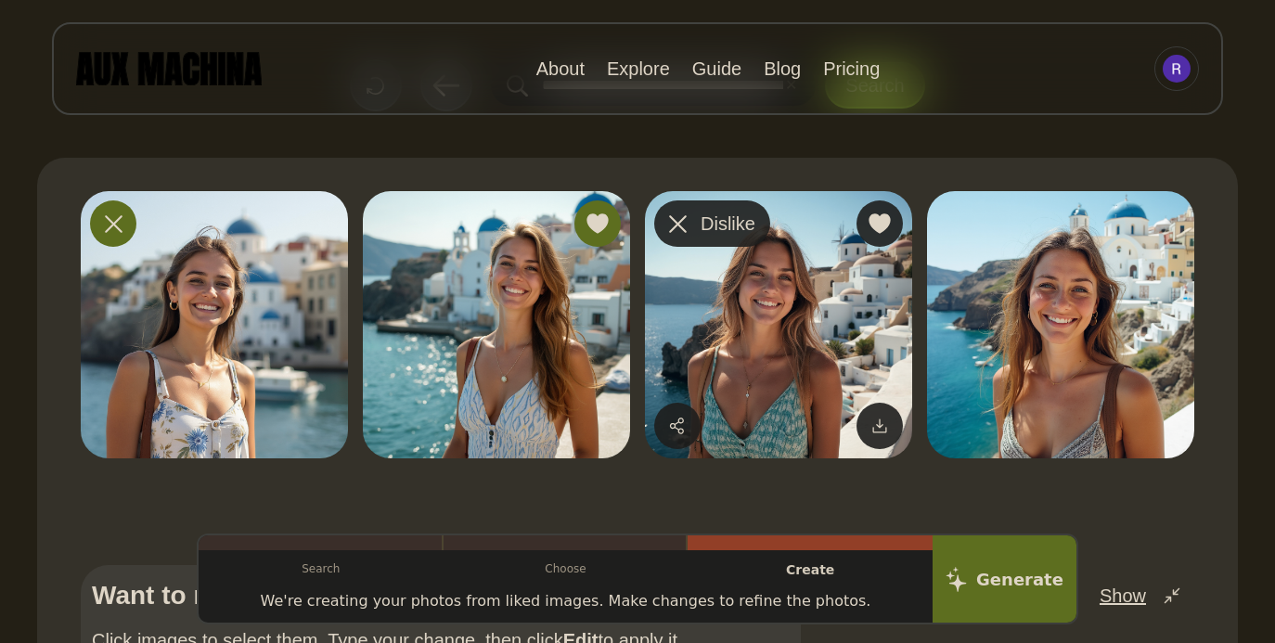
click at [678, 227] on icon at bounding box center [678, 224] width 18 height 18
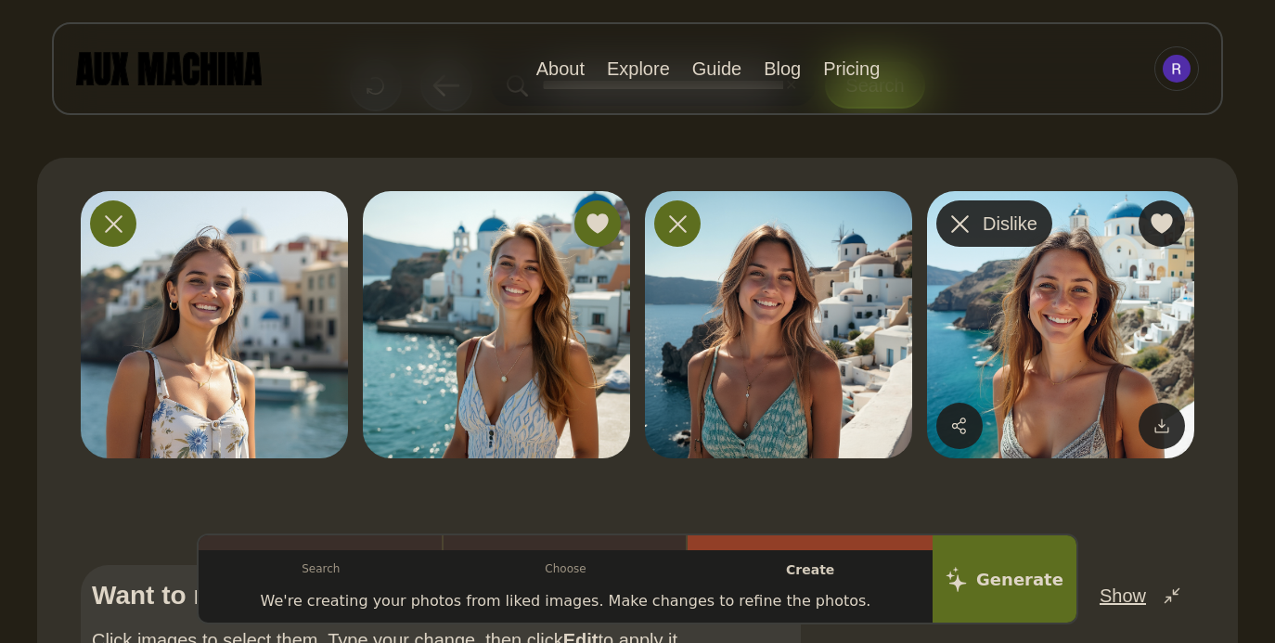
click at [974, 229] on button "Dislike" at bounding box center [994, 223] width 116 height 46
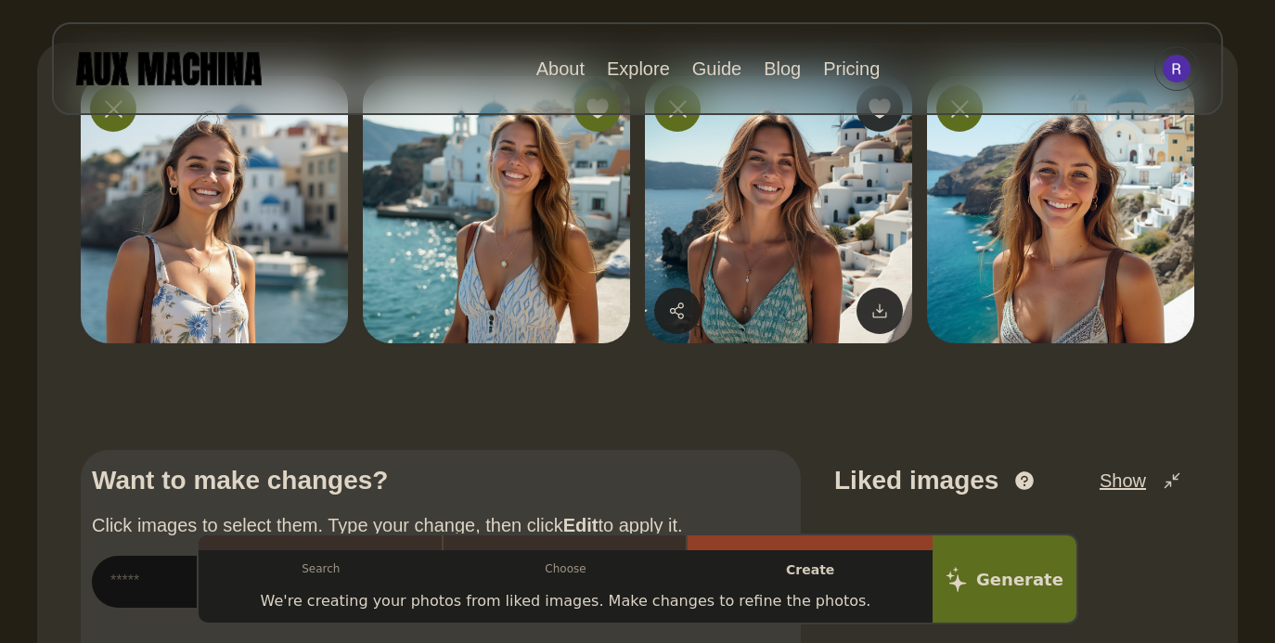
scroll to position [234, 0]
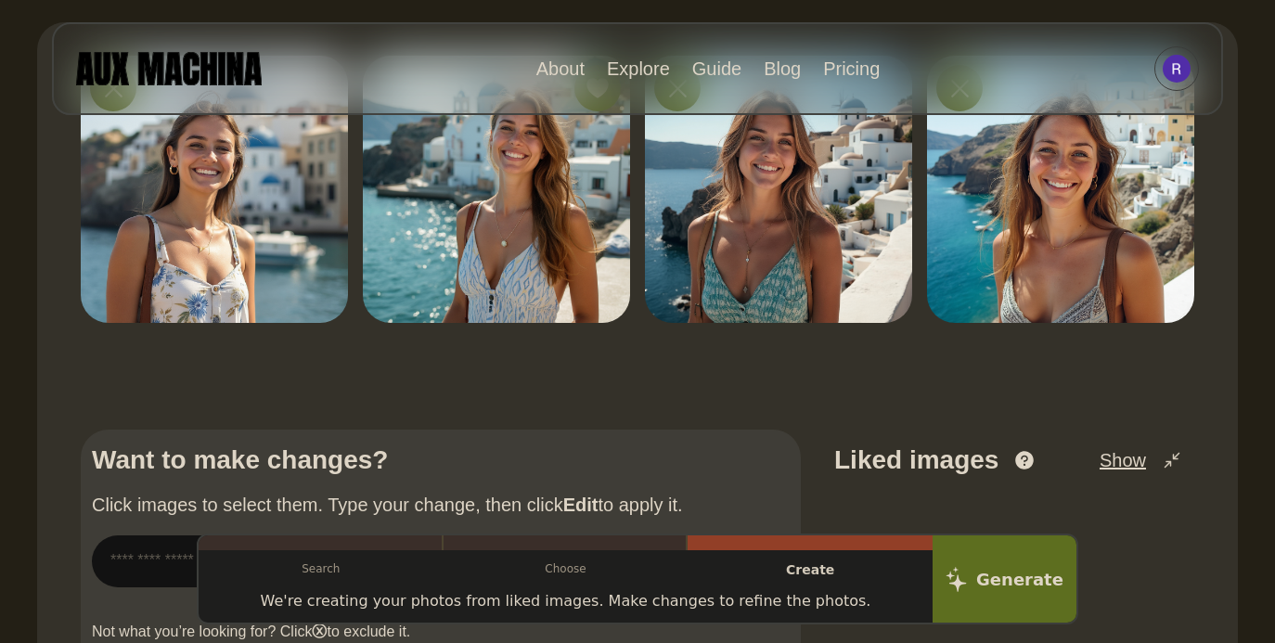
click at [807, 595] on p "We're creating your photos from liked images. Make changes to refine the photos." at bounding box center [566, 601] width 611 height 22
click at [814, 606] on p "We're creating your photos from liked images. Make changes to refine the photos." at bounding box center [566, 601] width 611 height 22
click at [990, 582] on button "Generate" at bounding box center [1004, 580] width 151 height 92
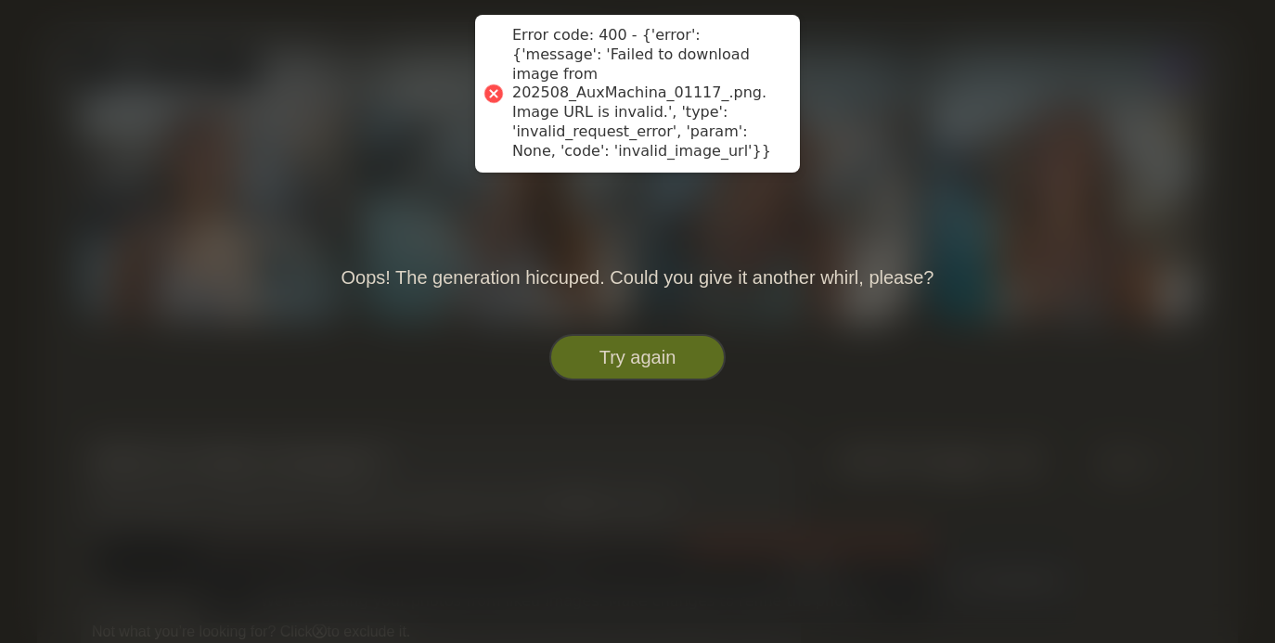
click at [701, 358] on button "Try again" at bounding box center [637, 357] width 176 height 46
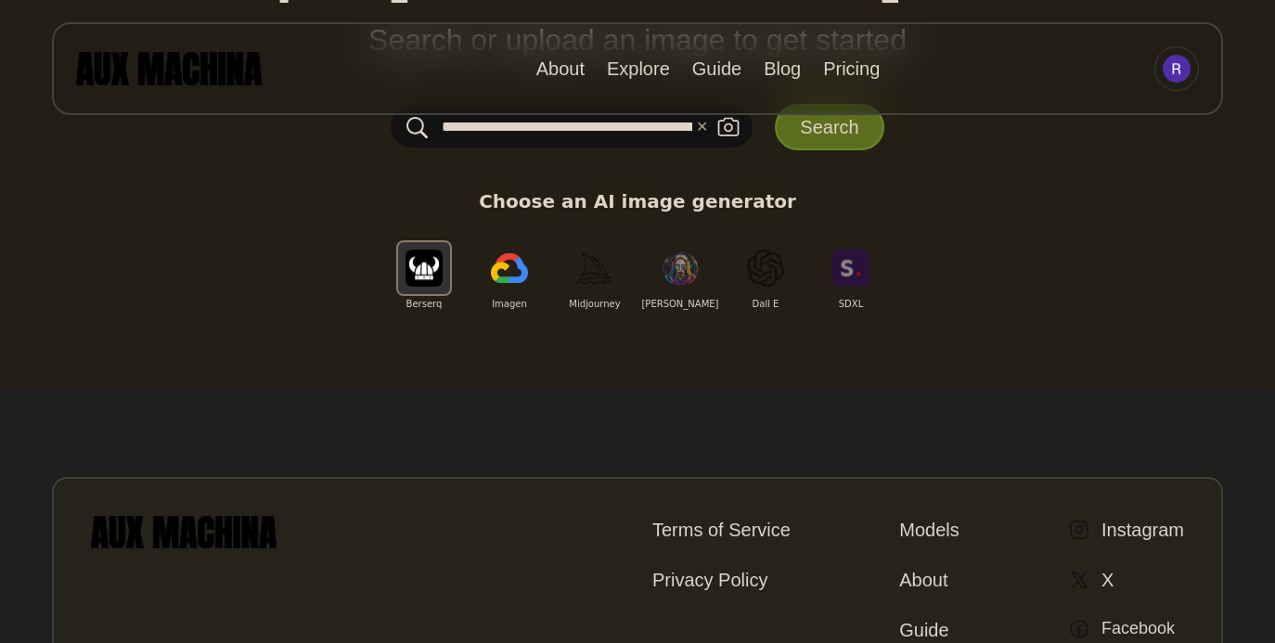
scroll to position [0, 508]
drag, startPoint x: 624, startPoint y: 131, endPoint x: 928, endPoint y: 137, distance: 304.4
click at [928, 137] on div "**********" at bounding box center [637, 124] width 1201 height 373
click at [632, 122] on input "**********" at bounding box center [572, 127] width 362 height 41
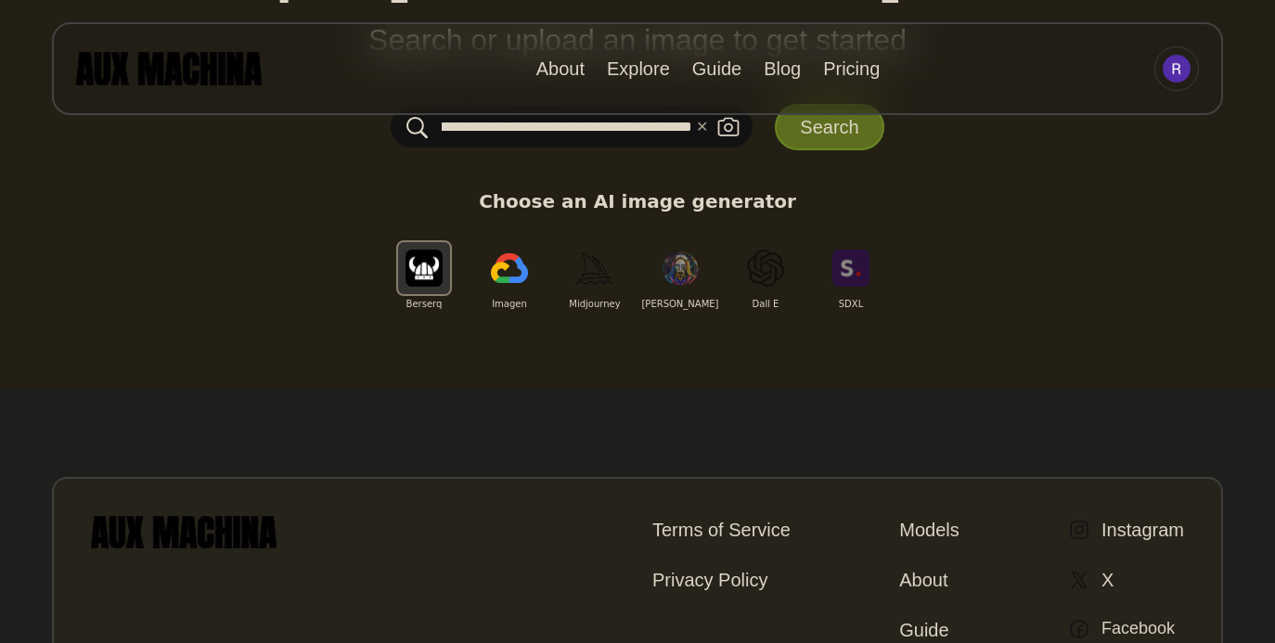
click at [632, 122] on input "**********" at bounding box center [572, 127] width 362 height 41
type input "**********"
click at [792, 124] on button "Search" at bounding box center [829, 127] width 109 height 46
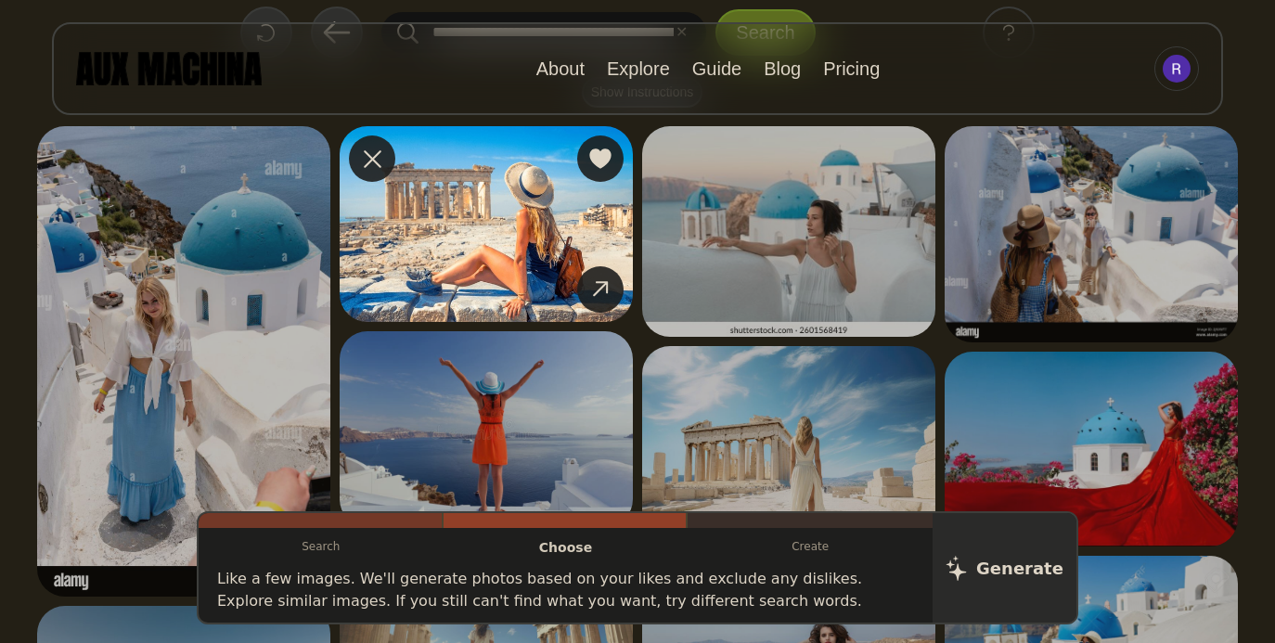
scroll to position [152, 0]
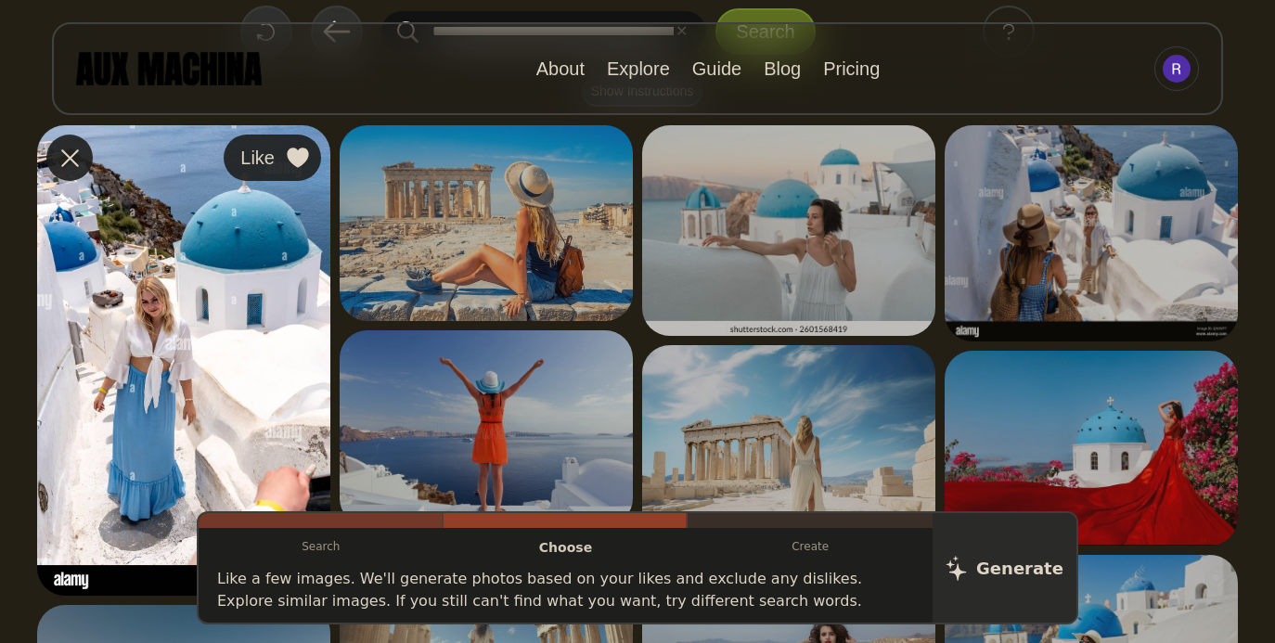
click at [306, 153] on icon at bounding box center [297, 158] width 21 height 20
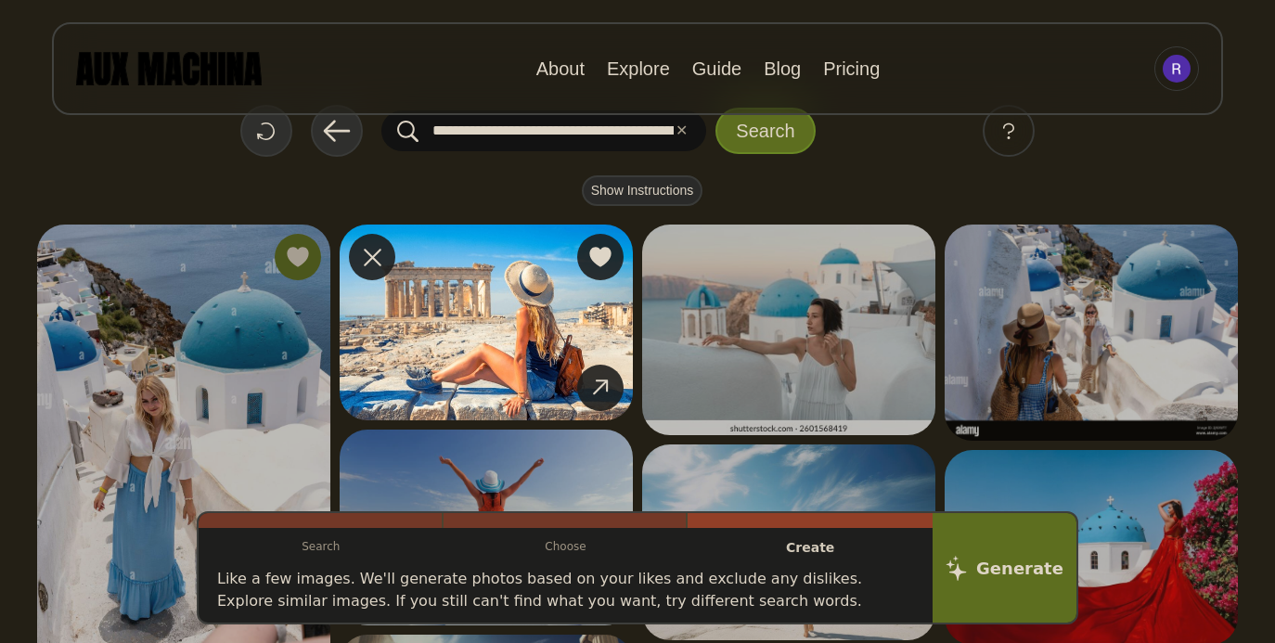
scroll to position [47, 0]
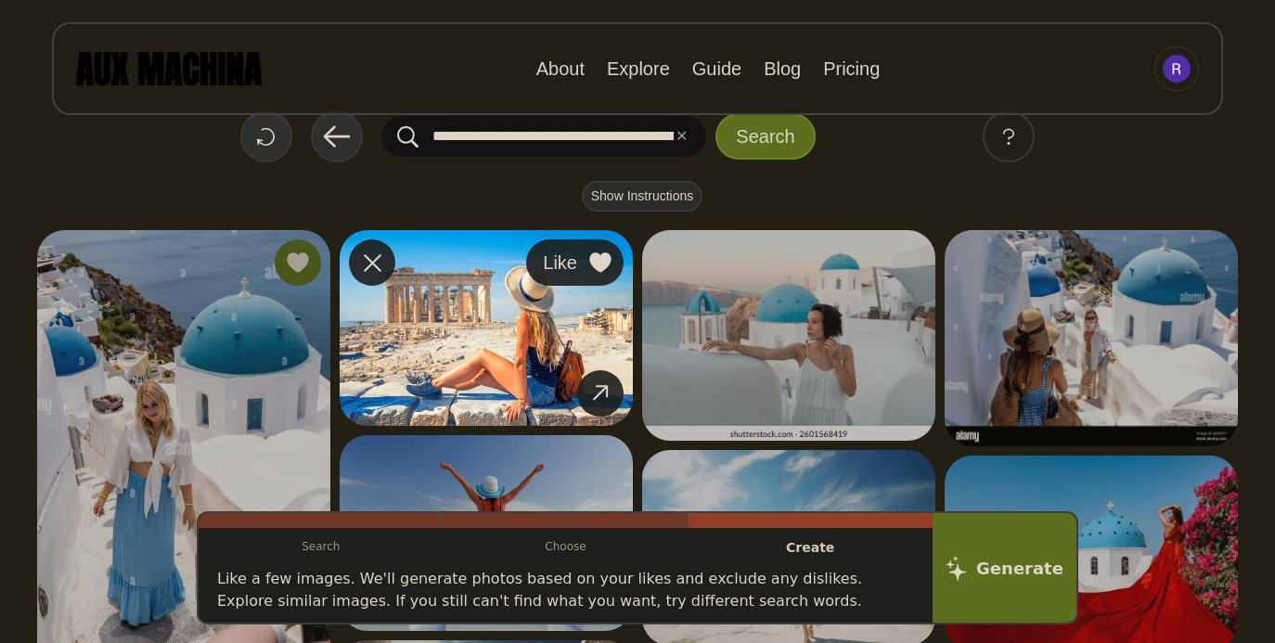
click at [600, 252] on icon at bounding box center [600, 262] width 22 height 20
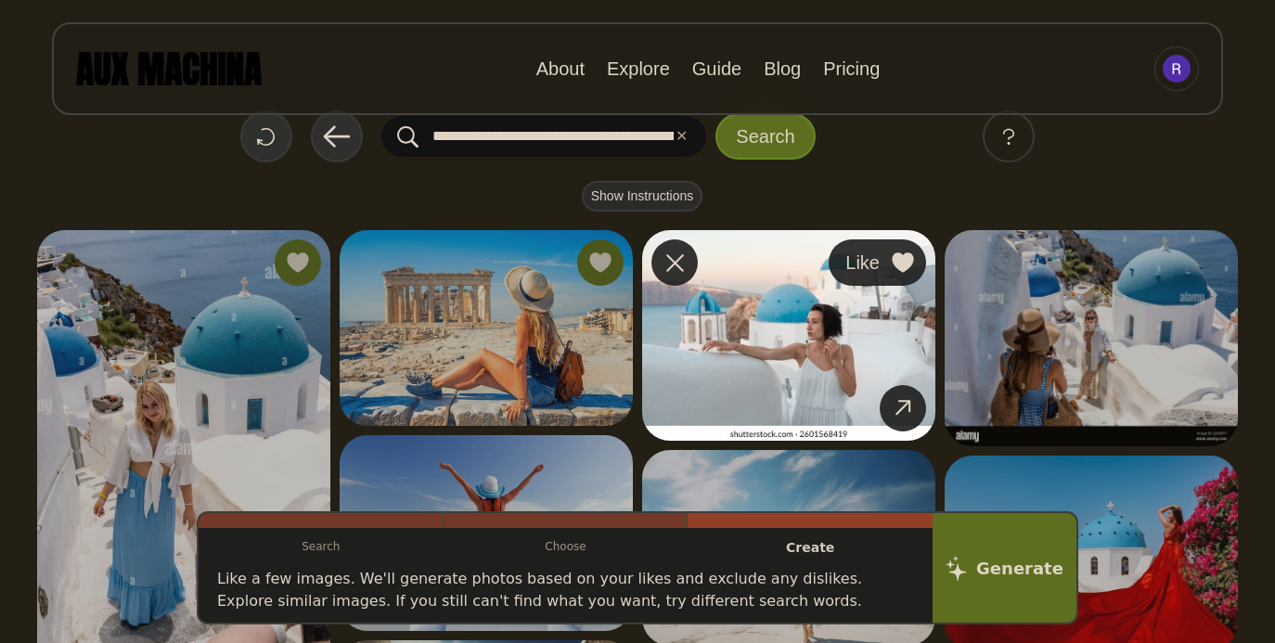
click at [900, 264] on icon at bounding box center [902, 262] width 21 height 20
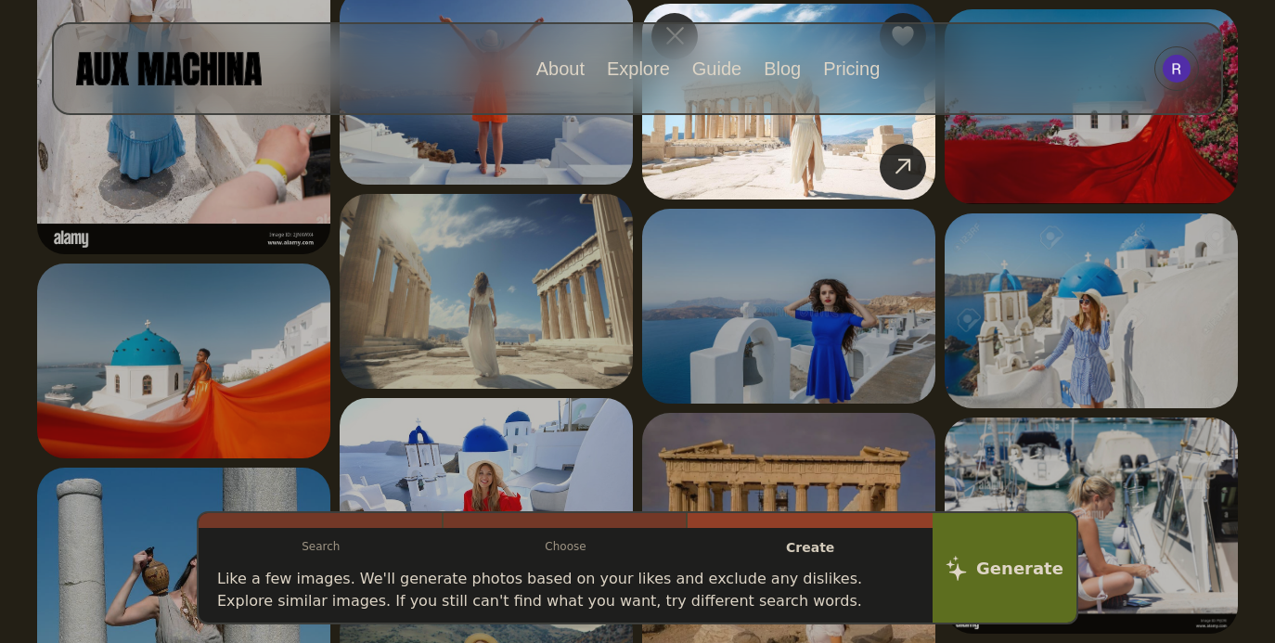
scroll to position [492, 0]
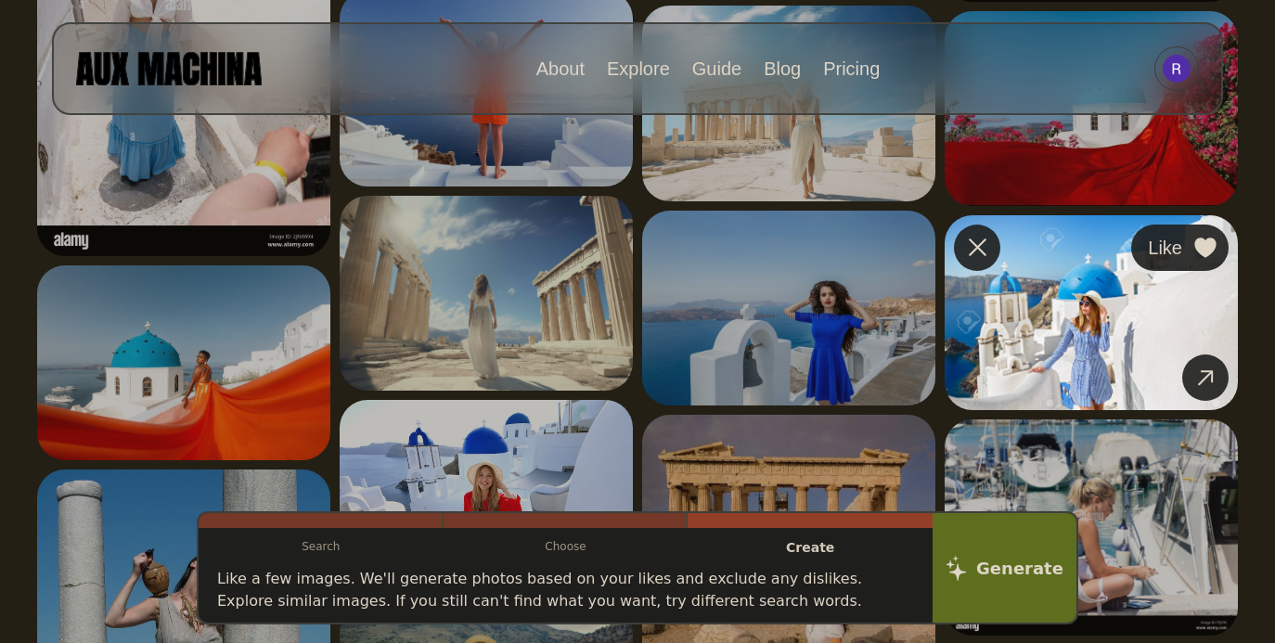
click at [1210, 251] on icon at bounding box center [1204, 248] width 21 height 20
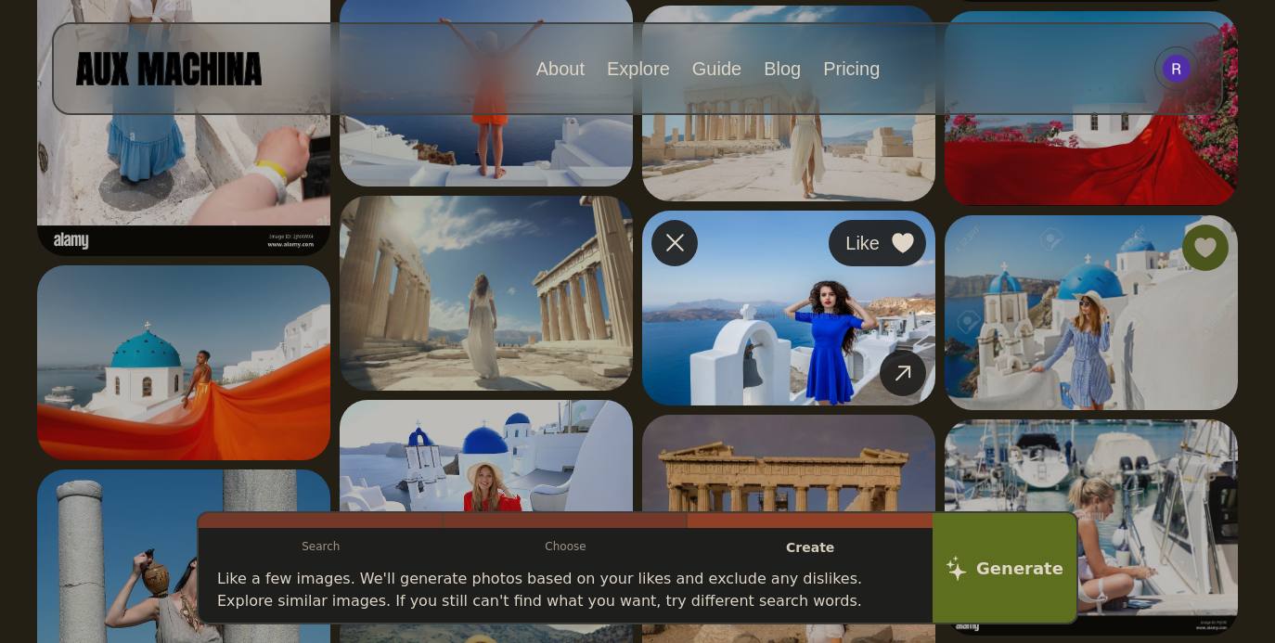
click at [909, 239] on icon at bounding box center [902, 243] width 21 height 20
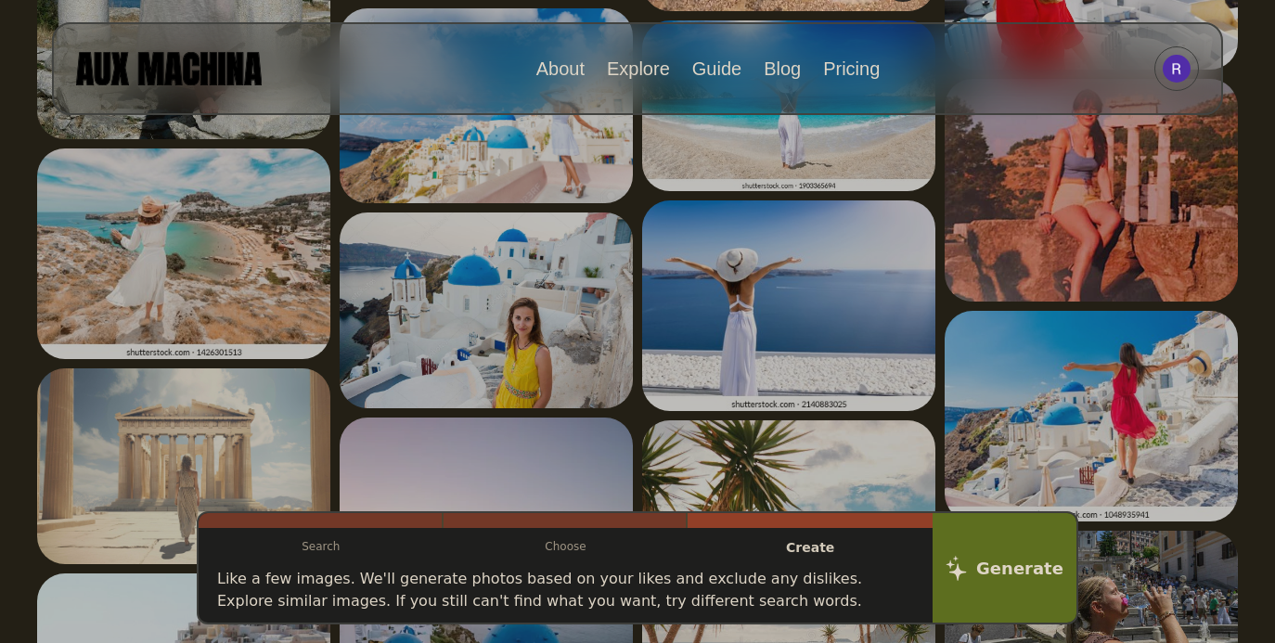
scroll to position [1284, 0]
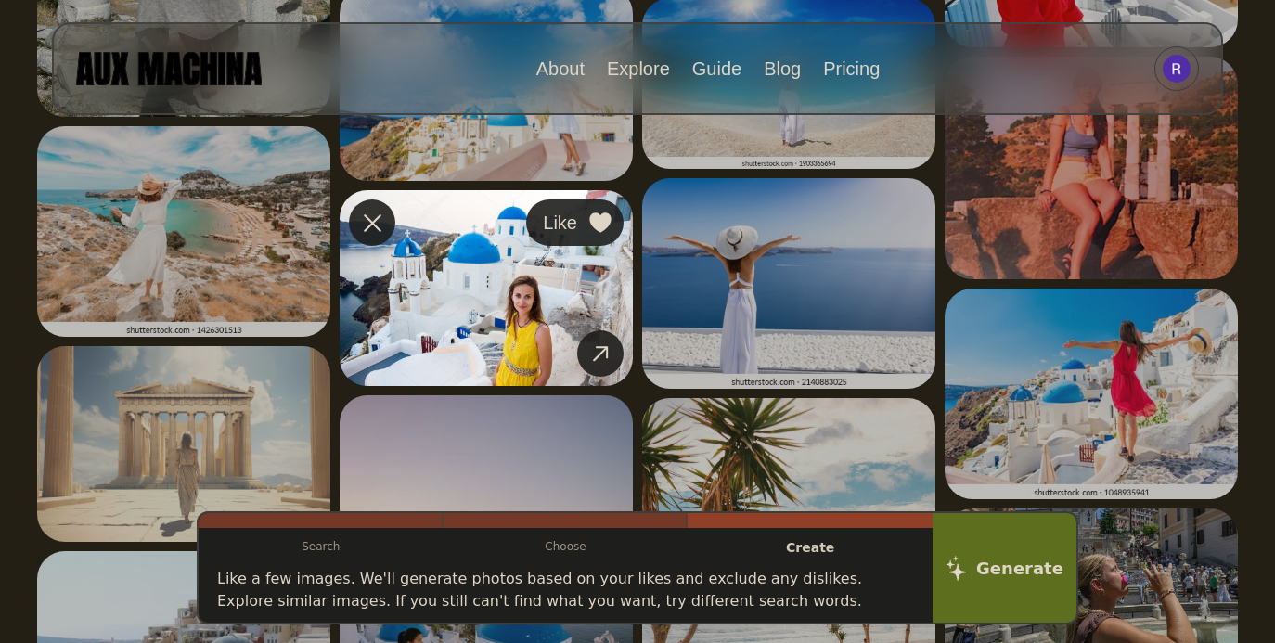
click at [605, 219] on icon at bounding box center [599, 223] width 21 height 20
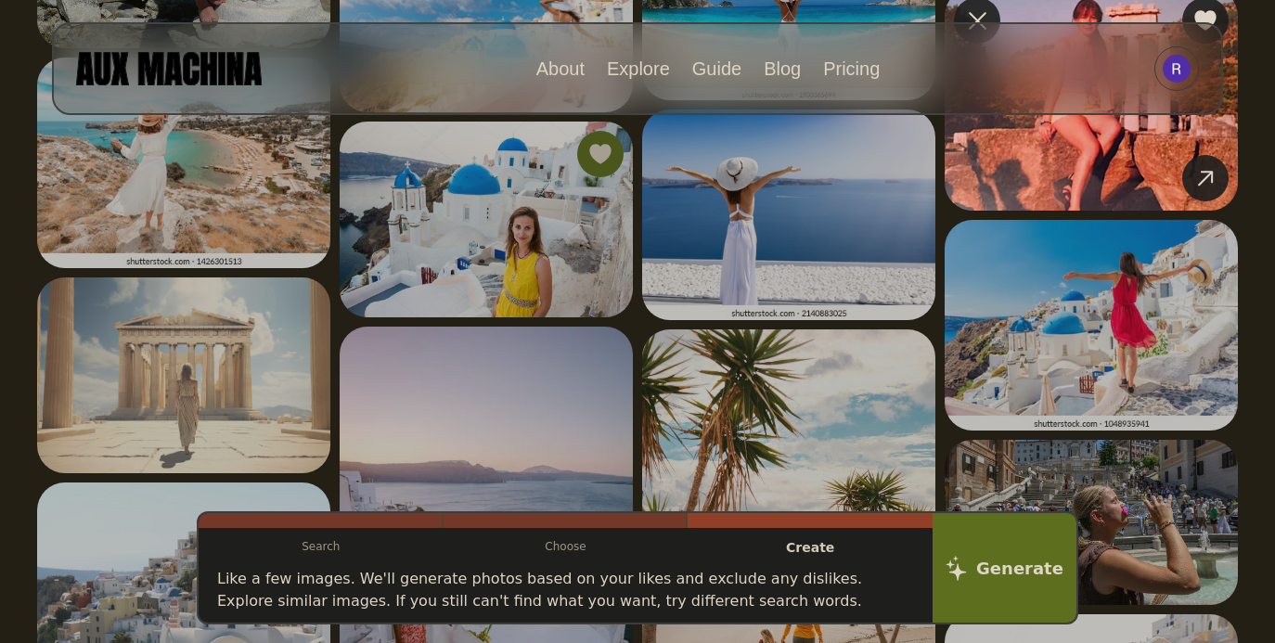
scroll to position [1355, 0]
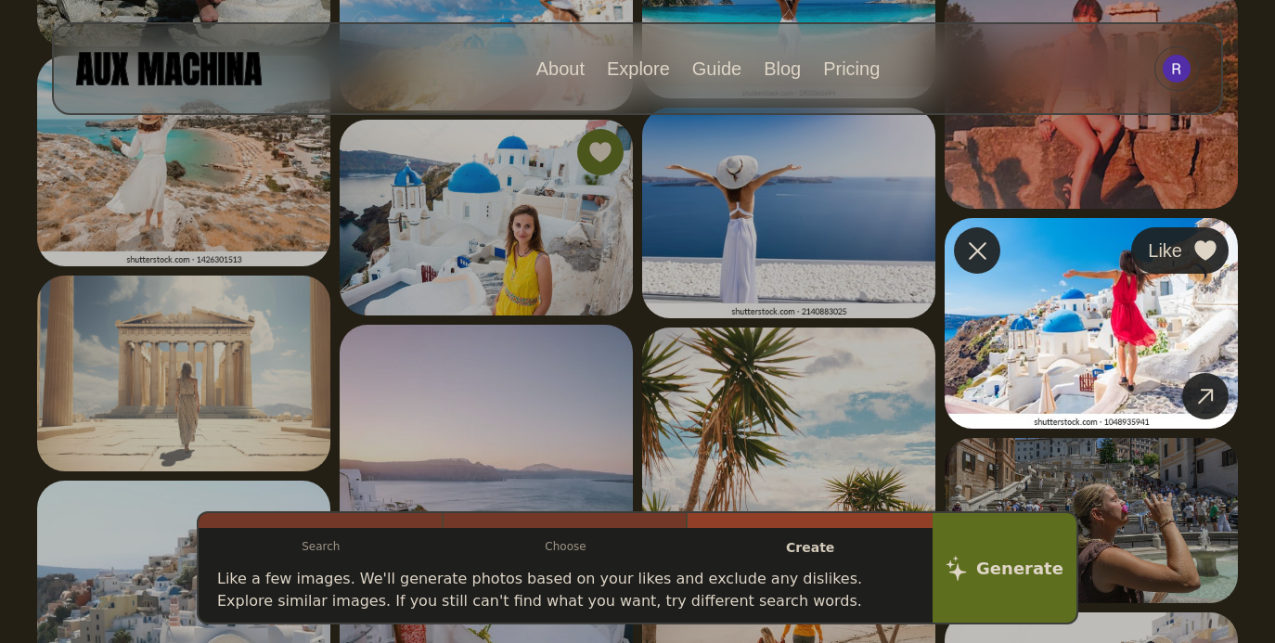
click at [1194, 245] on icon at bounding box center [1205, 250] width 22 height 20
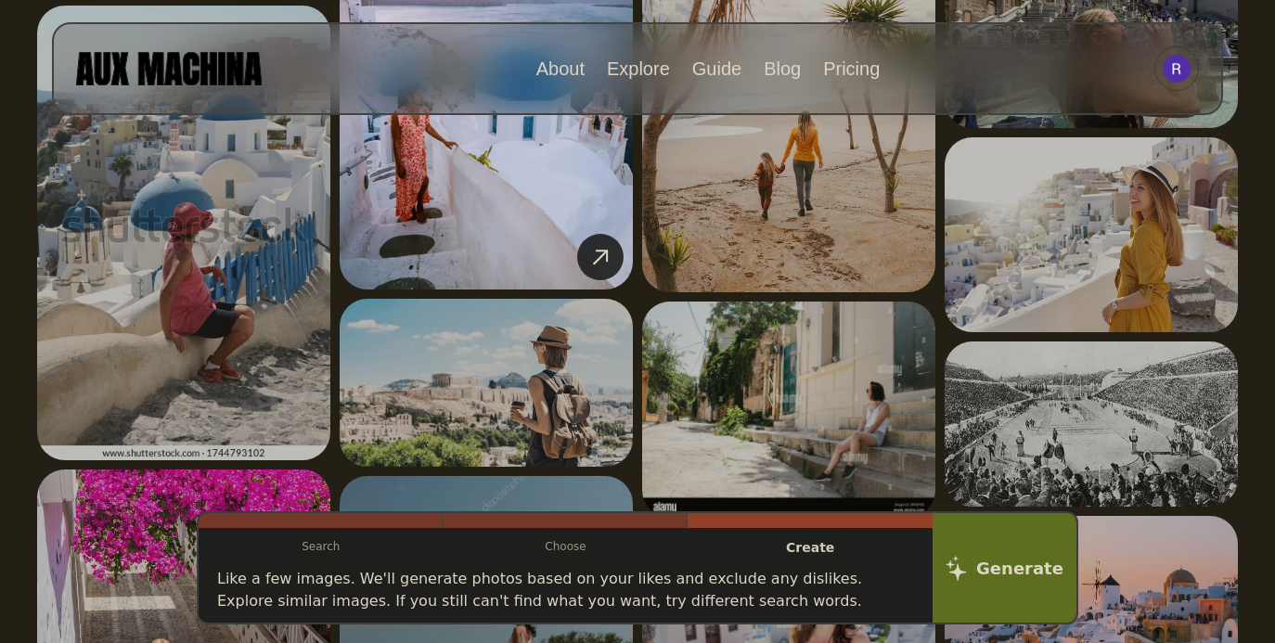
scroll to position [1833, 0]
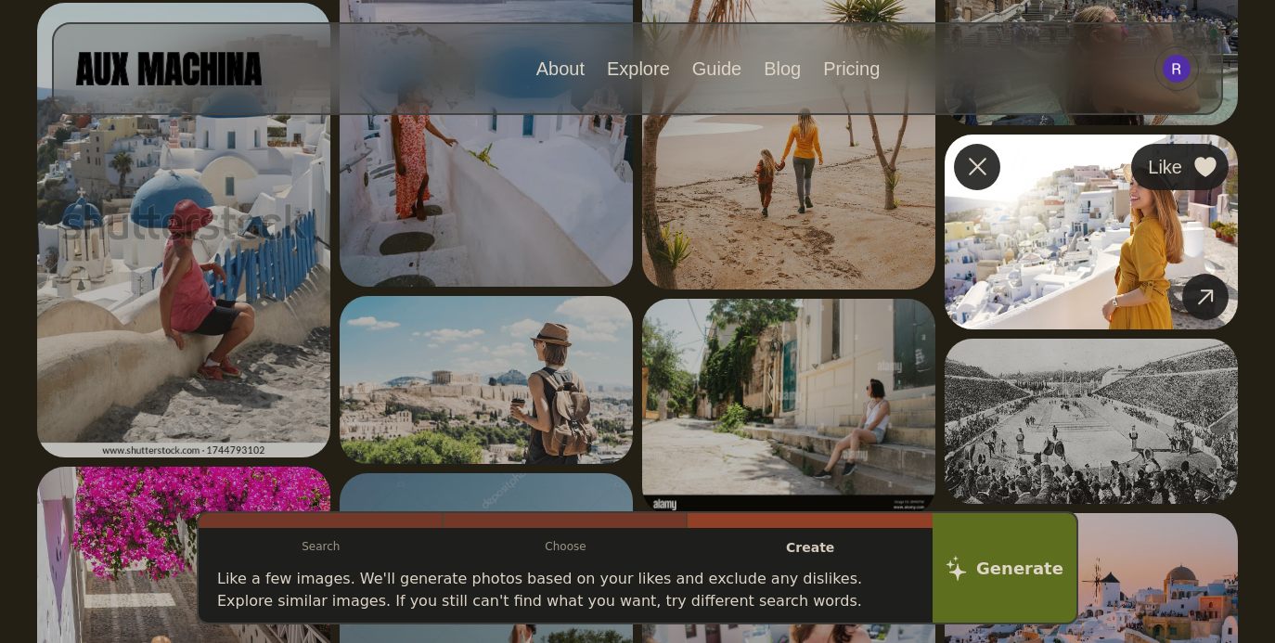
click at [1203, 165] on icon at bounding box center [1204, 167] width 21 height 20
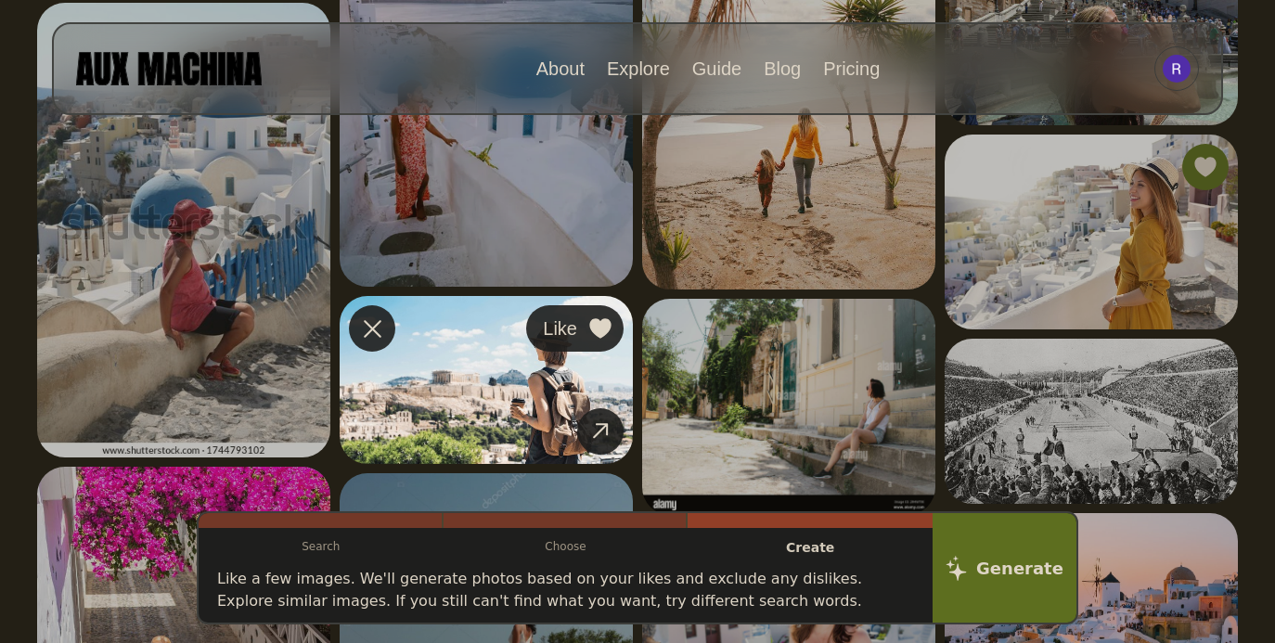
click at [599, 324] on icon at bounding box center [599, 328] width 21 height 20
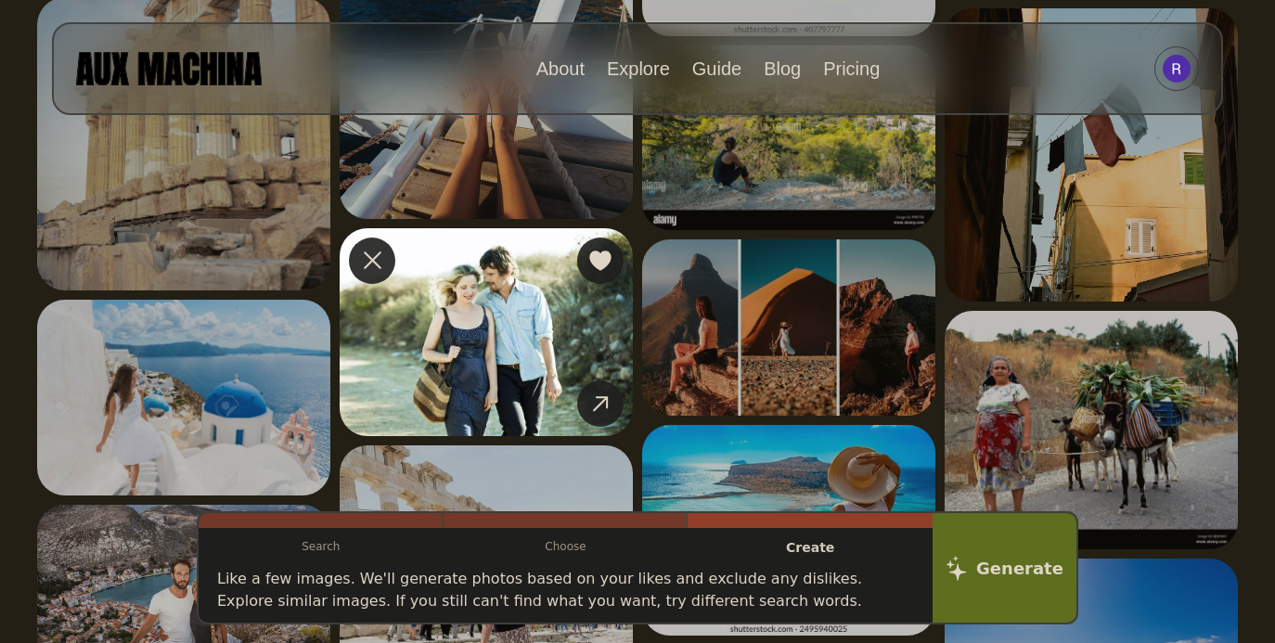
scroll to position [2983, 0]
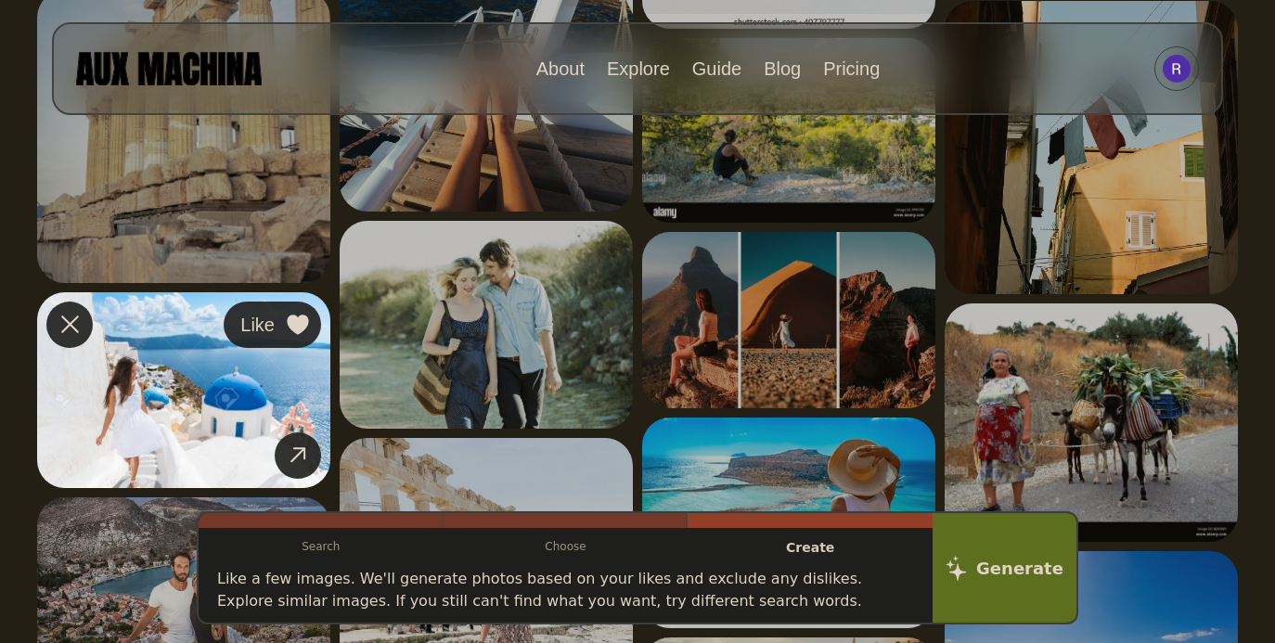
click at [297, 323] on icon at bounding box center [297, 325] width 21 height 20
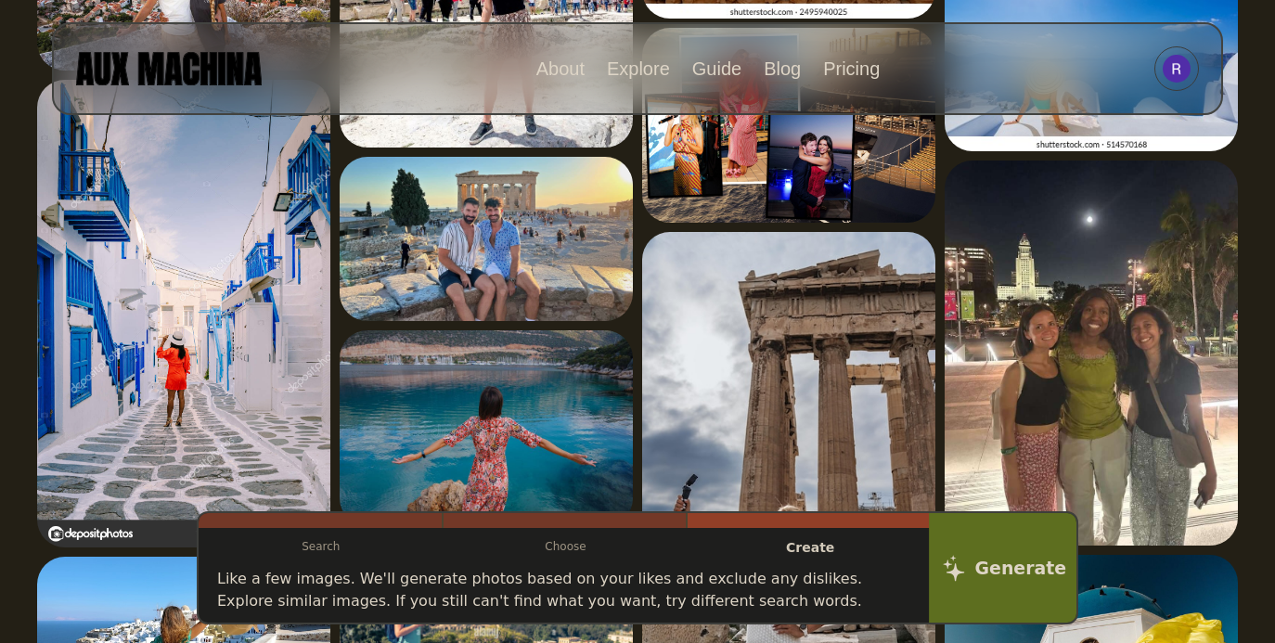
click at [1015, 574] on button "Generate" at bounding box center [1004, 567] width 151 height 115
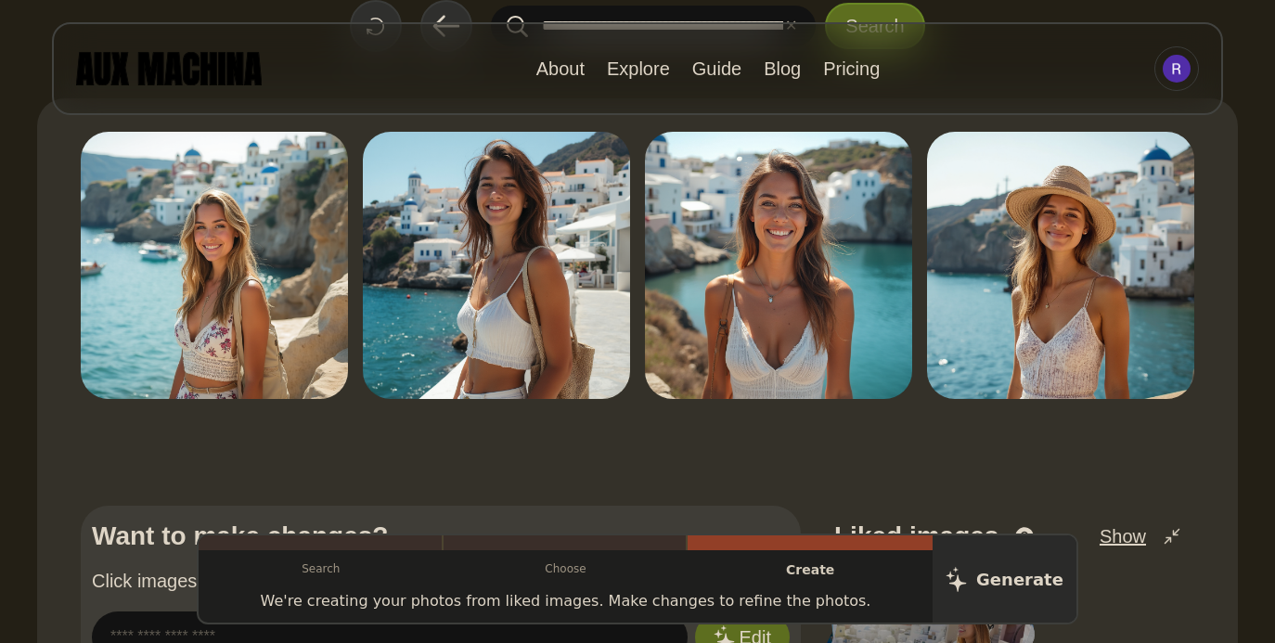
scroll to position [0, 0]
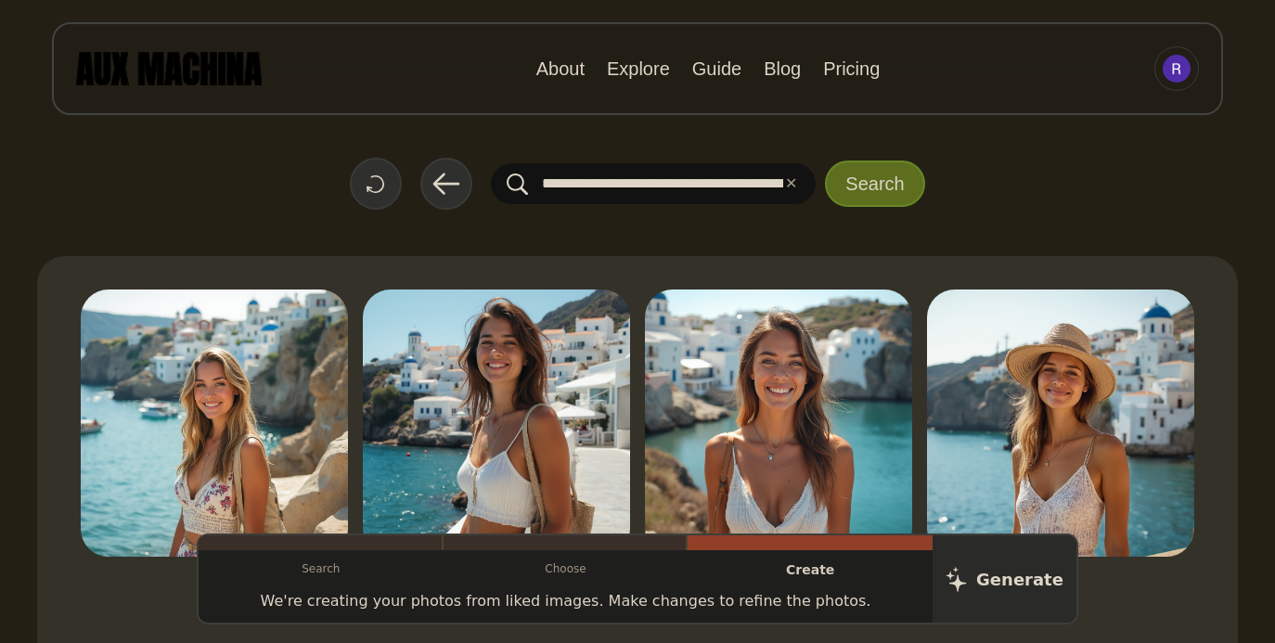
drag, startPoint x: 683, startPoint y: 186, endPoint x: 1036, endPoint y: 186, distance: 353.5
click at [1037, 186] on div "**********" at bounding box center [637, 184] width 1201 height 52
